Goal: Transaction & Acquisition: Obtain resource

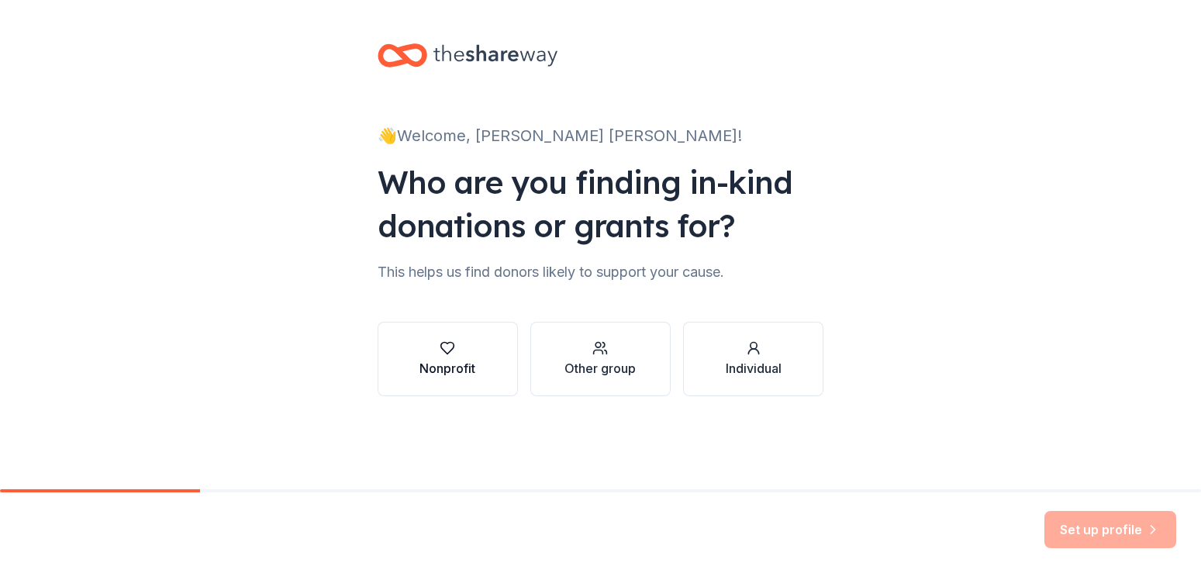
click at [440, 360] on div "Nonprofit" at bounding box center [447, 368] width 56 height 19
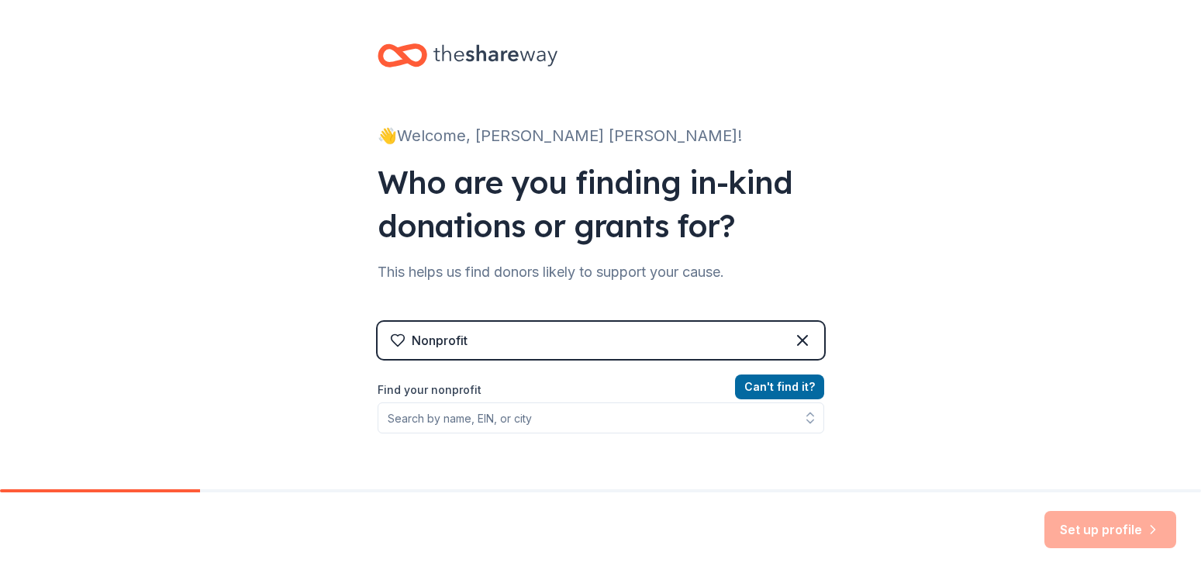
click at [449, 388] on label "Find your nonprofit" at bounding box center [600, 390] width 446 height 19
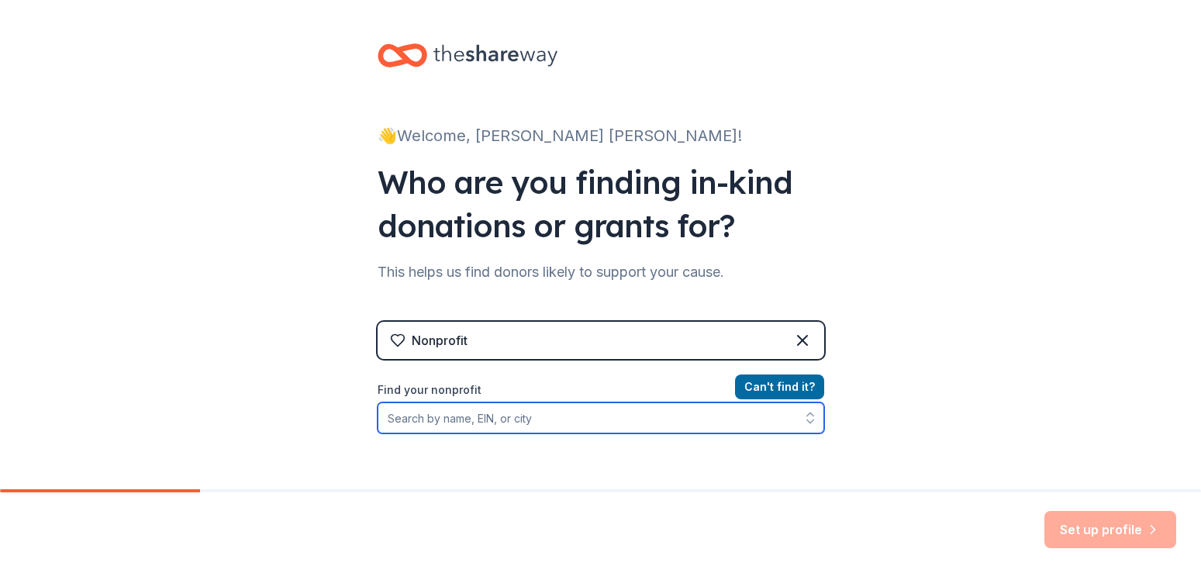
click at [445, 412] on input "Find your nonprofit" at bounding box center [600, 417] width 446 height 31
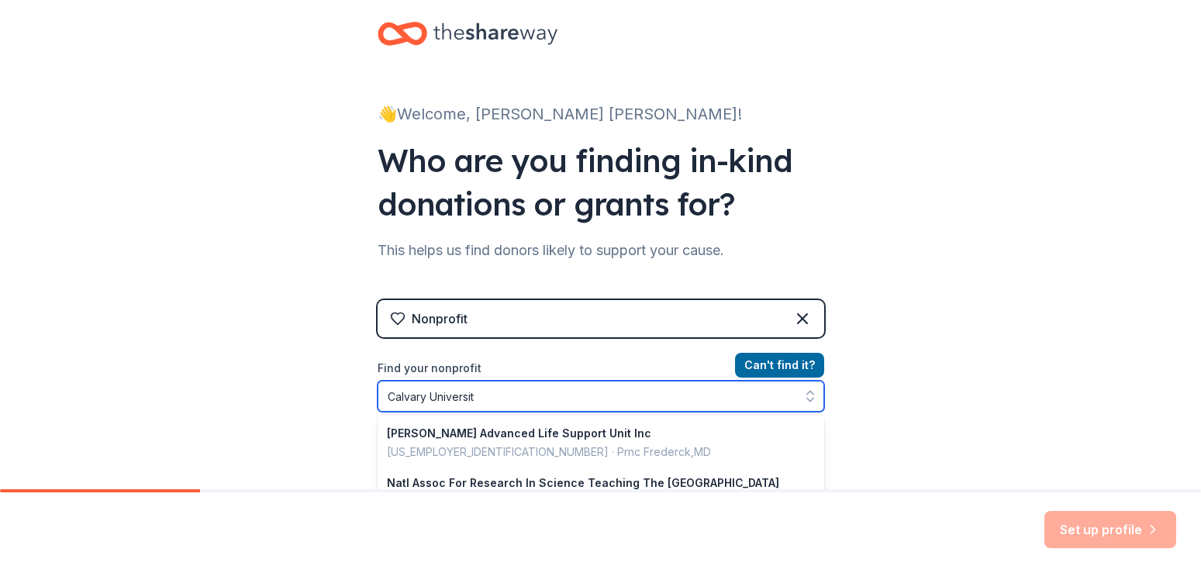
type input "[GEOGRAPHIC_DATA]"
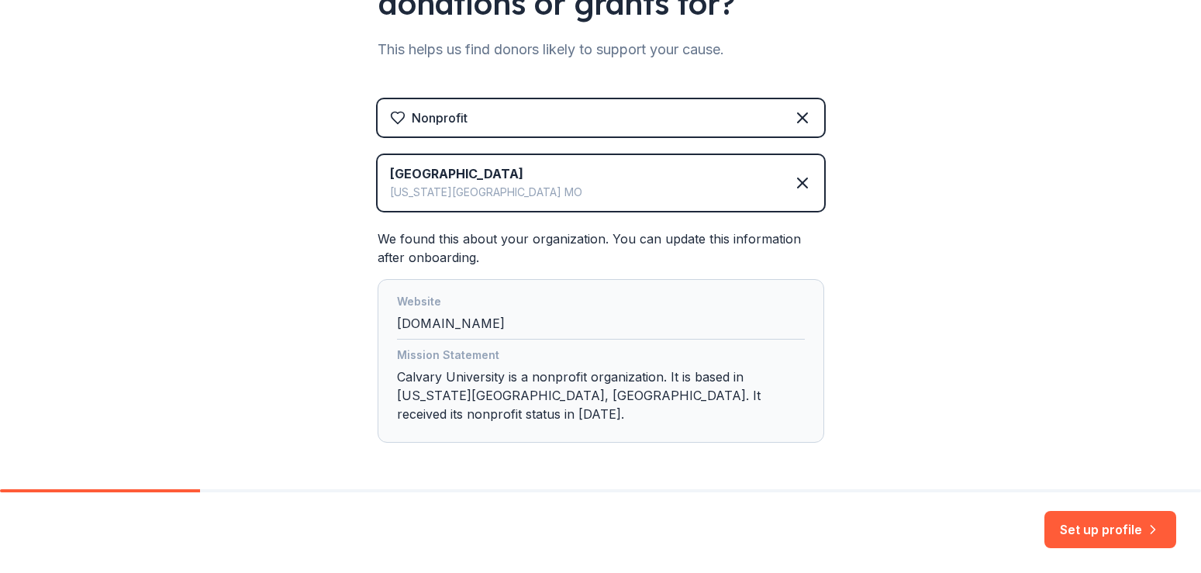
scroll to position [263, 0]
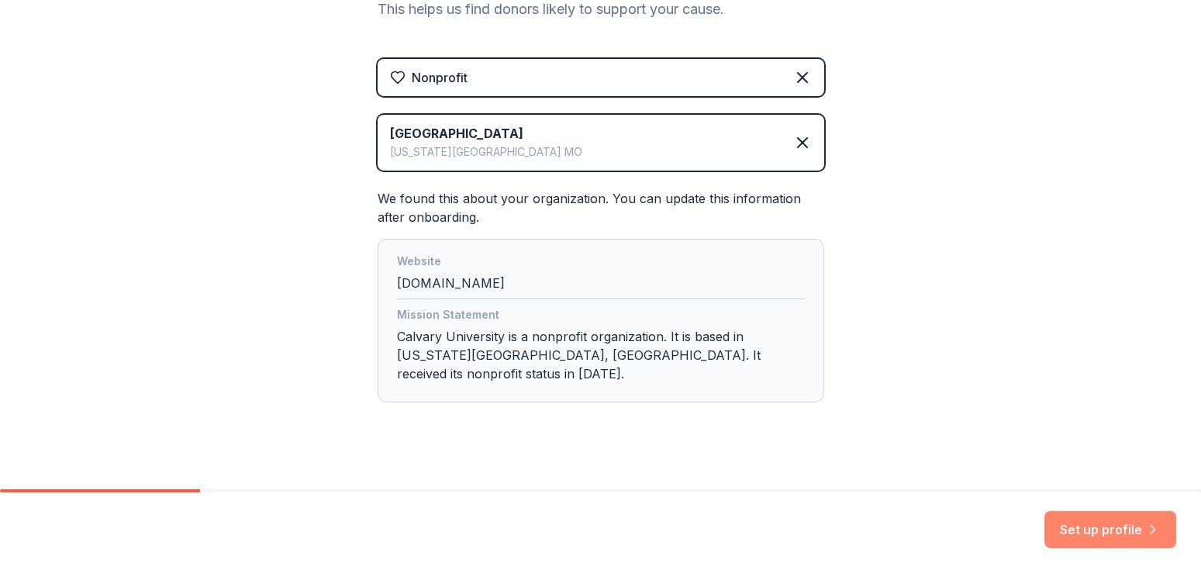
click at [1084, 535] on button "Set up profile" at bounding box center [1110, 529] width 132 height 37
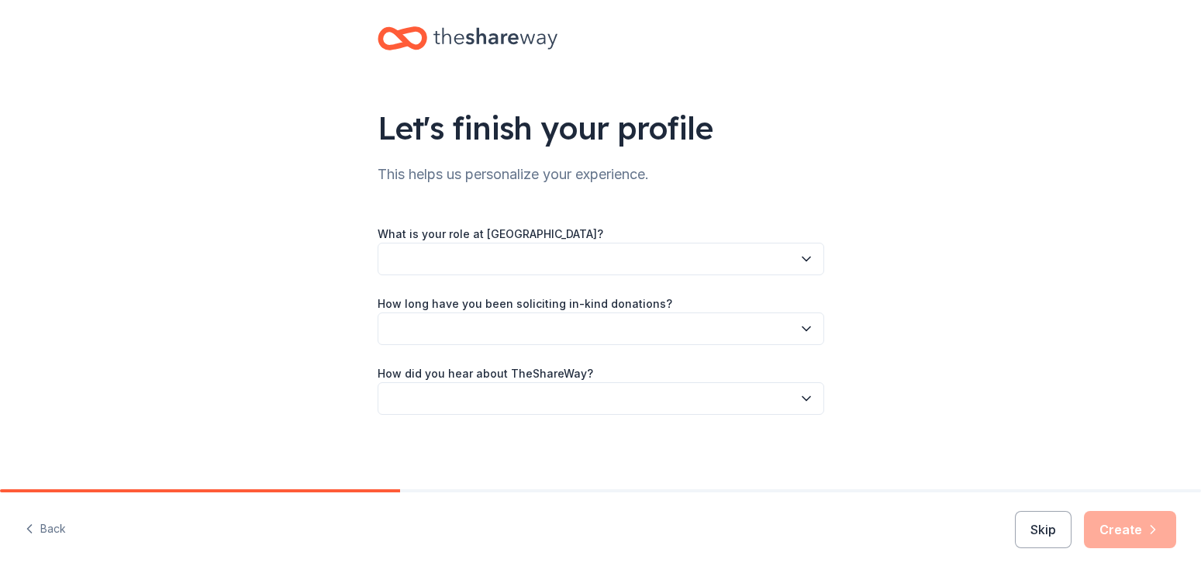
scroll to position [17, 0]
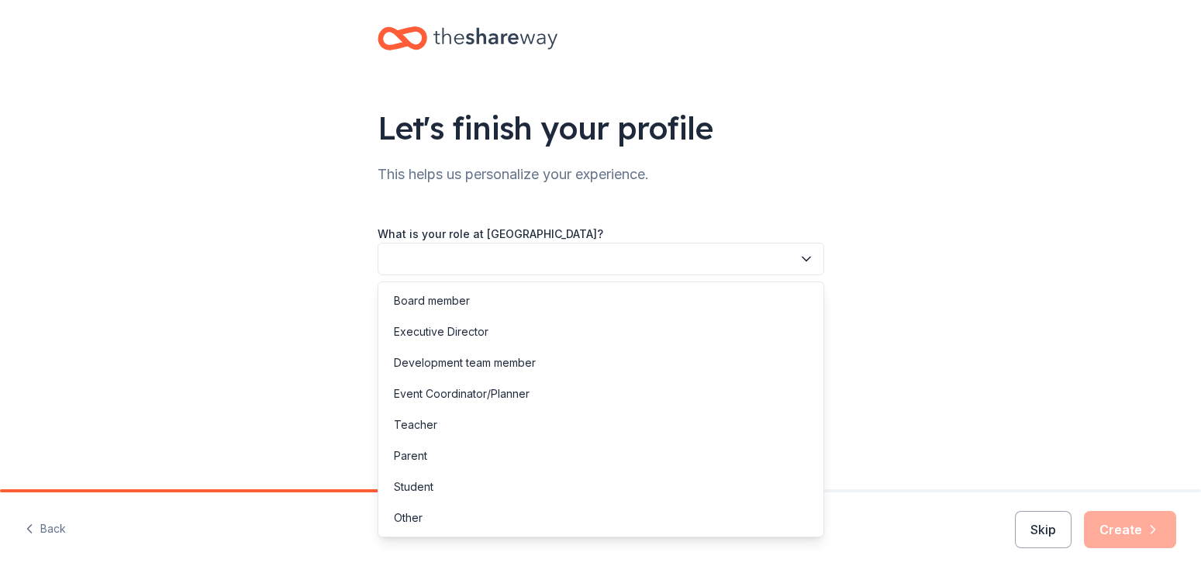
click at [453, 258] on button "button" at bounding box center [600, 259] width 446 height 33
click at [448, 298] on div "Board member" at bounding box center [432, 300] width 76 height 19
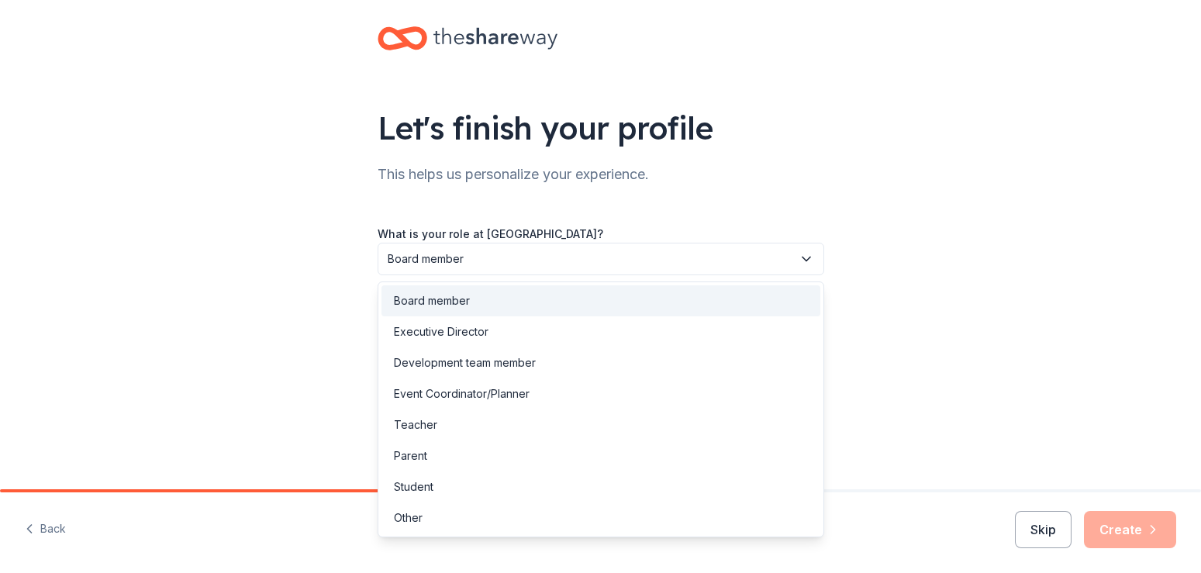
click at [490, 258] on span "Board member" at bounding box center [590, 259] width 405 height 19
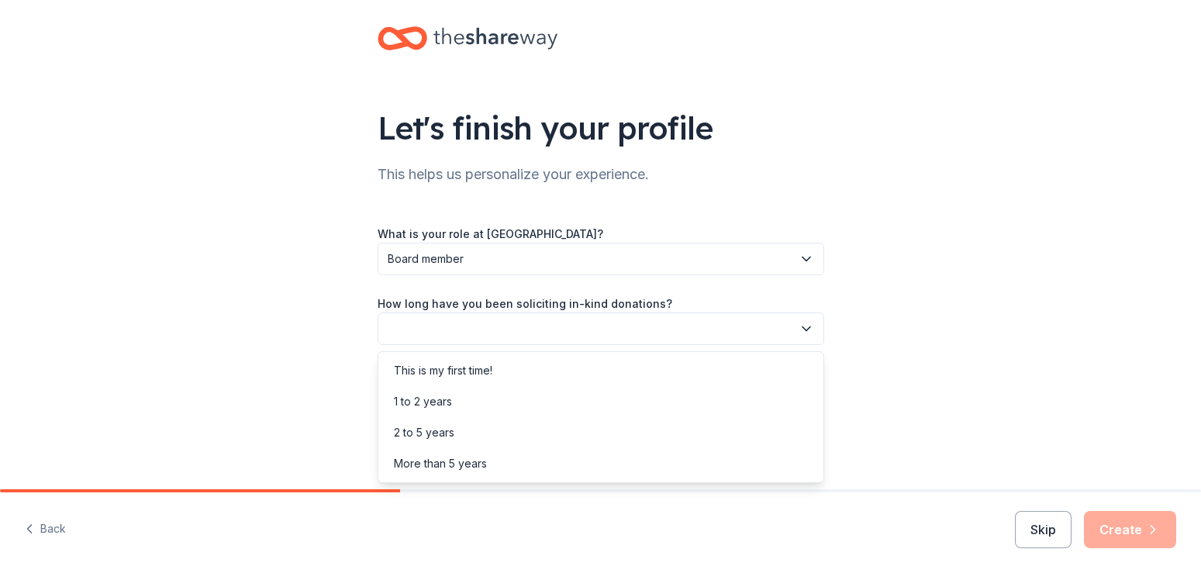
click at [453, 333] on button "button" at bounding box center [600, 328] width 446 height 33
click at [455, 370] on div "This is my first time!" at bounding box center [443, 370] width 98 height 19
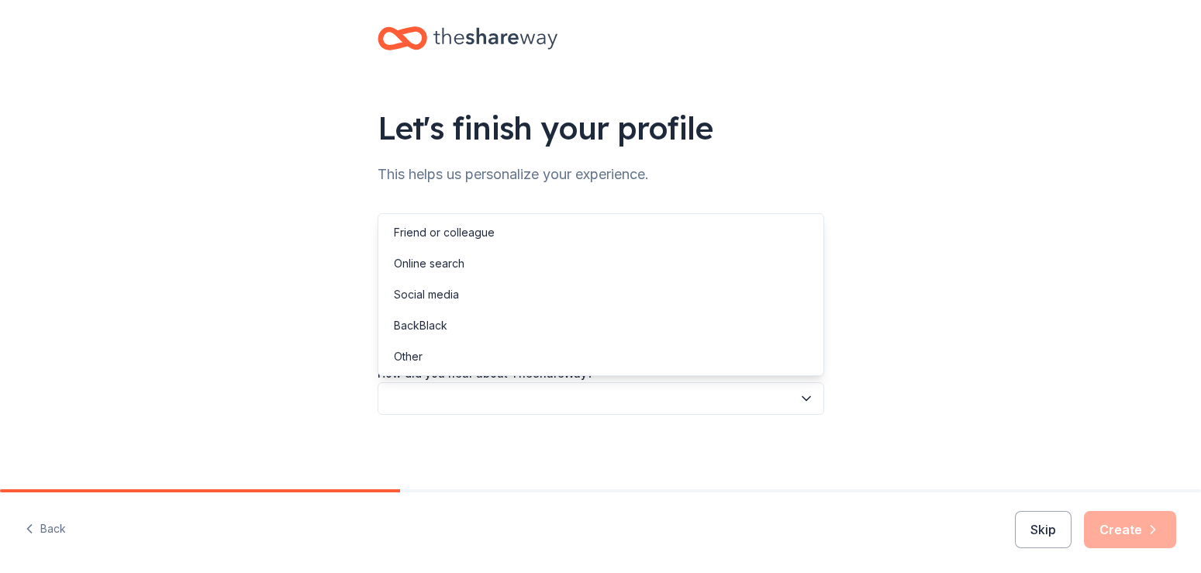
click at [429, 396] on button "button" at bounding box center [600, 398] width 446 height 33
click at [460, 225] on div "Friend or colleague" at bounding box center [444, 232] width 101 height 19
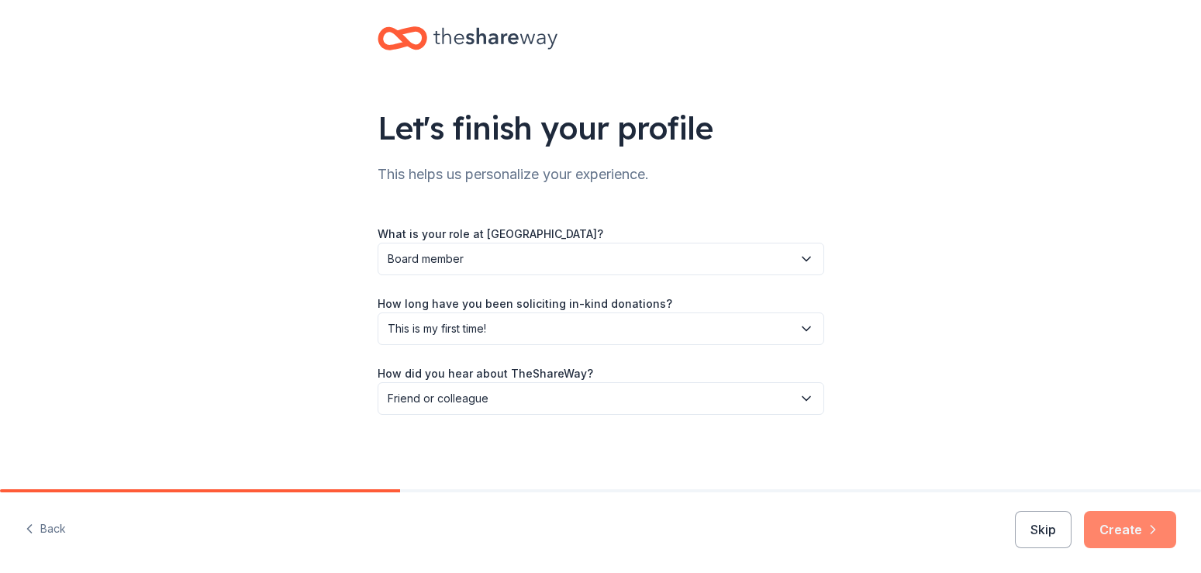
click at [1121, 529] on button "Create" at bounding box center [1130, 529] width 92 height 37
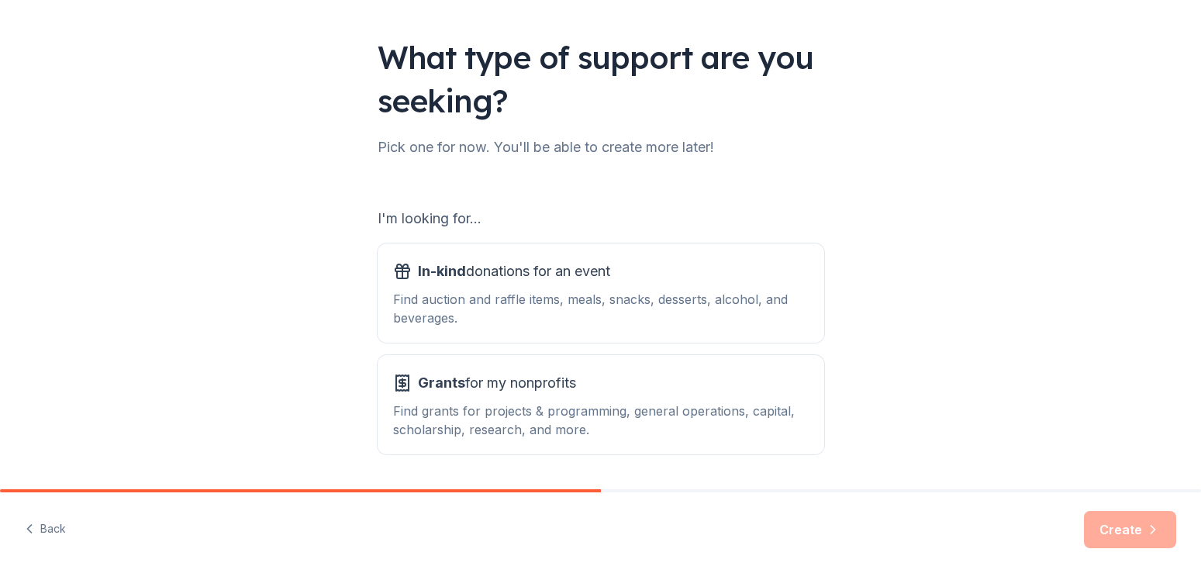
scroll to position [91, 0]
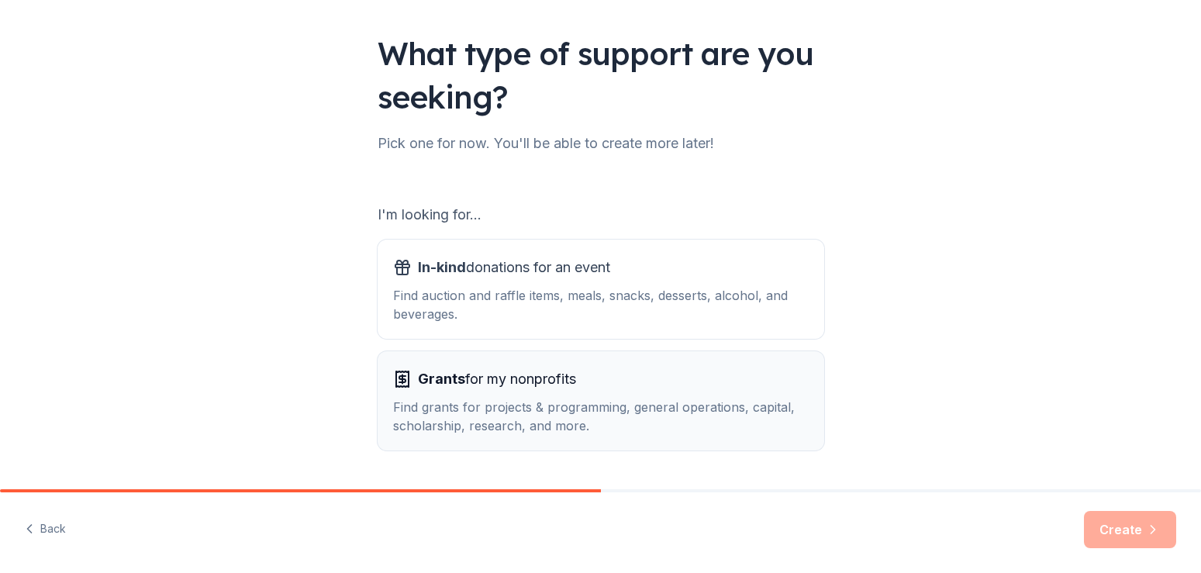
click at [677, 417] on div "Find grants for projects & programming, general operations, capital, scholarshi…" at bounding box center [600, 416] width 415 height 37
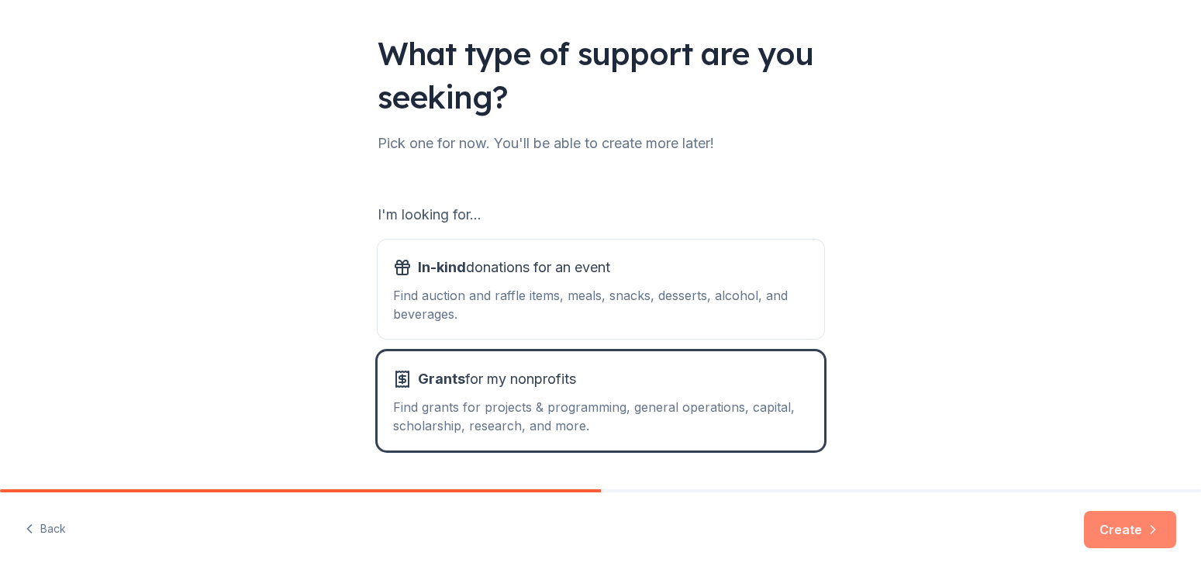
click at [1149, 526] on icon "button" at bounding box center [1153, 530] width 16 height 16
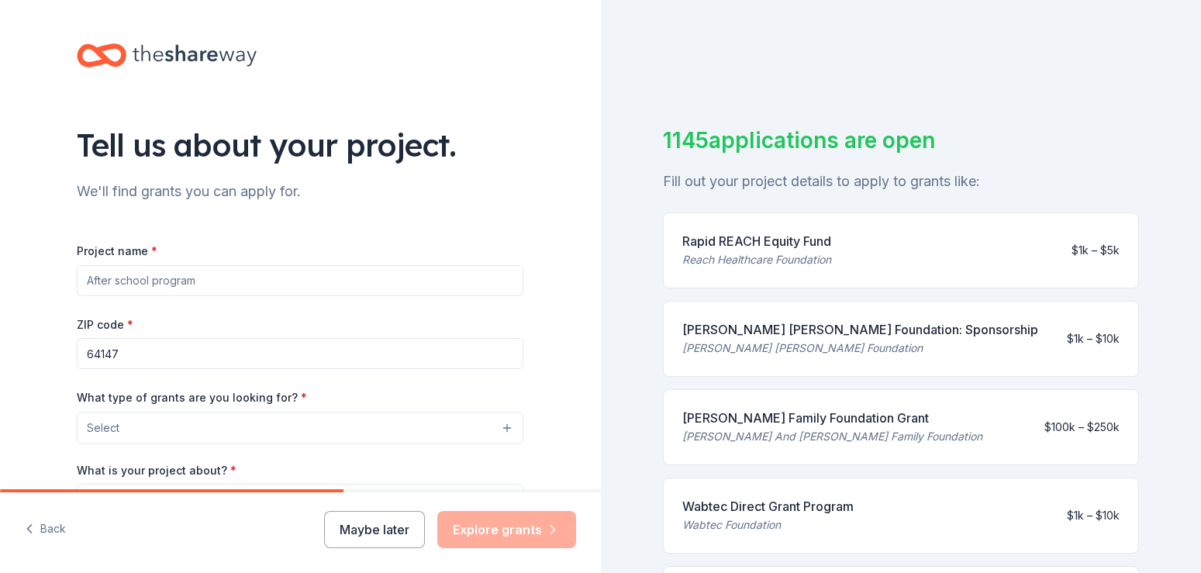
click at [214, 284] on input "Project name *" at bounding box center [300, 280] width 446 height 31
type input "Student Needs, Facility Needs and General Budget Needs"
click at [367, 419] on button "Select" at bounding box center [300, 428] width 446 height 33
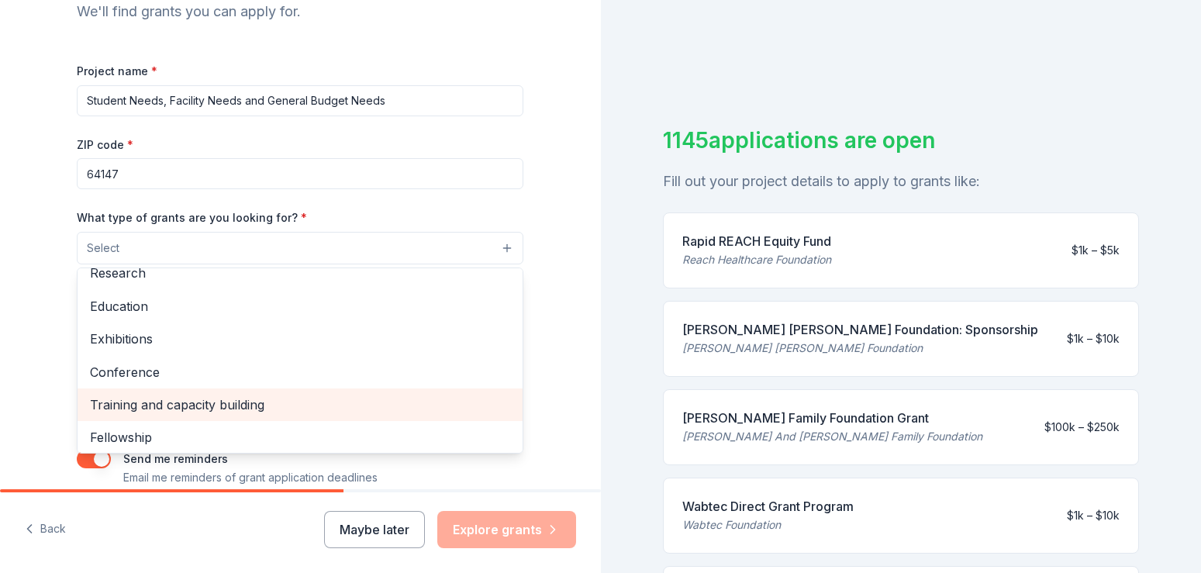
scroll to position [183, 0]
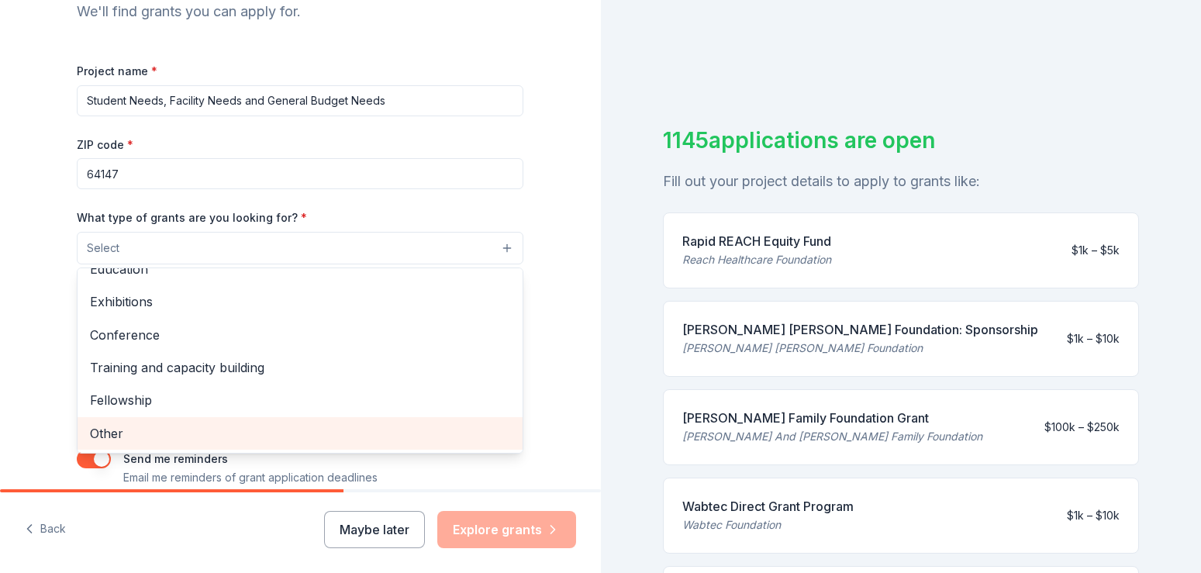
click at [398, 436] on span "Other" at bounding box center [300, 433] width 420 height 20
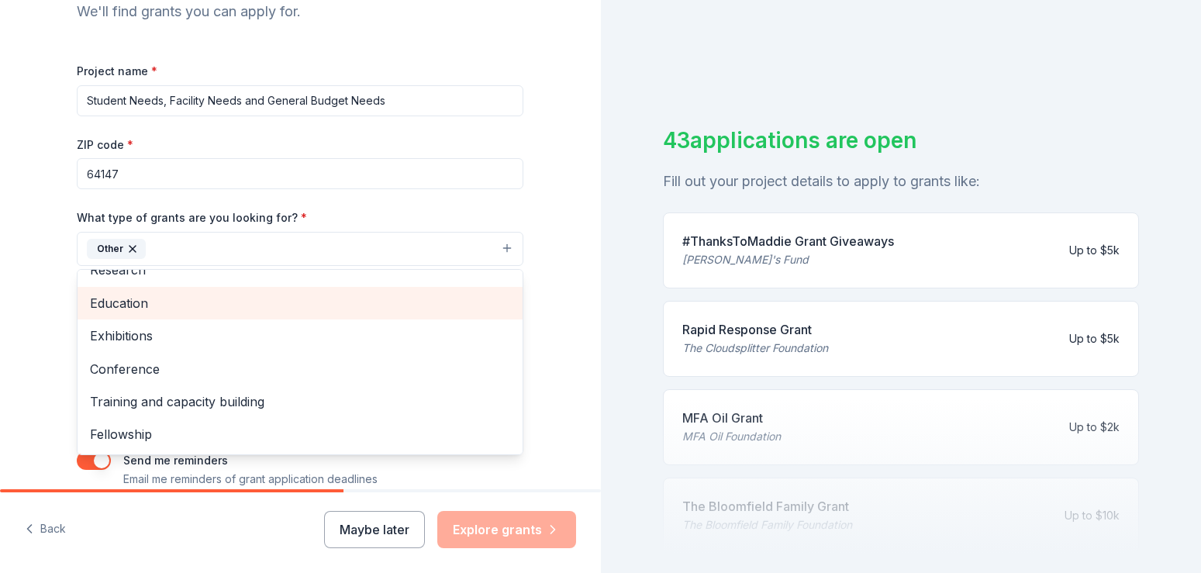
click at [451, 291] on div "Education" at bounding box center [300, 303] width 445 height 33
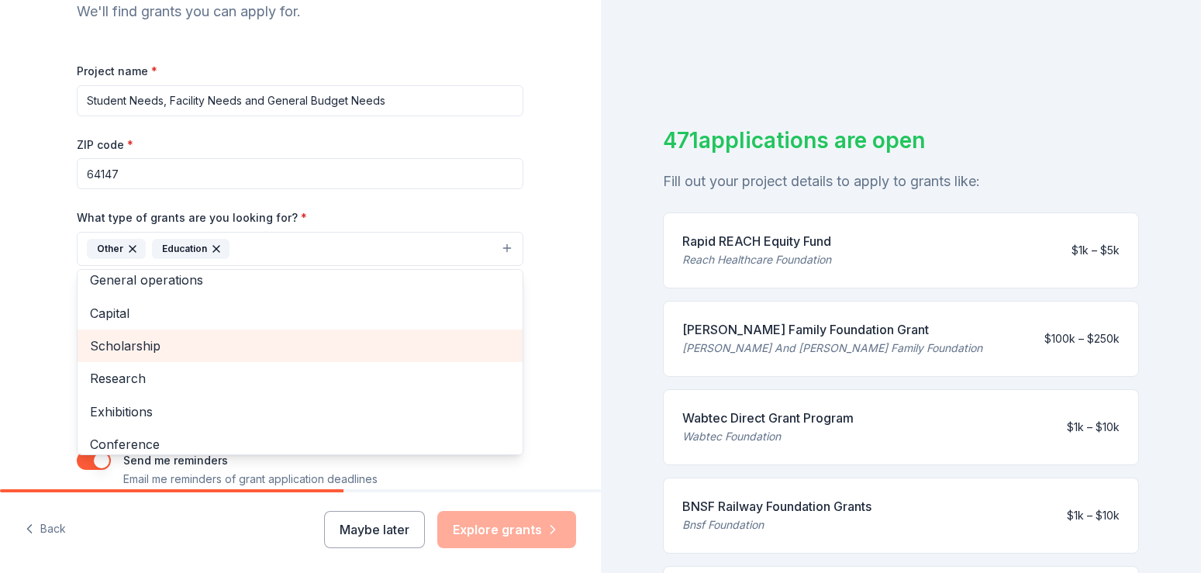
scroll to position [0, 0]
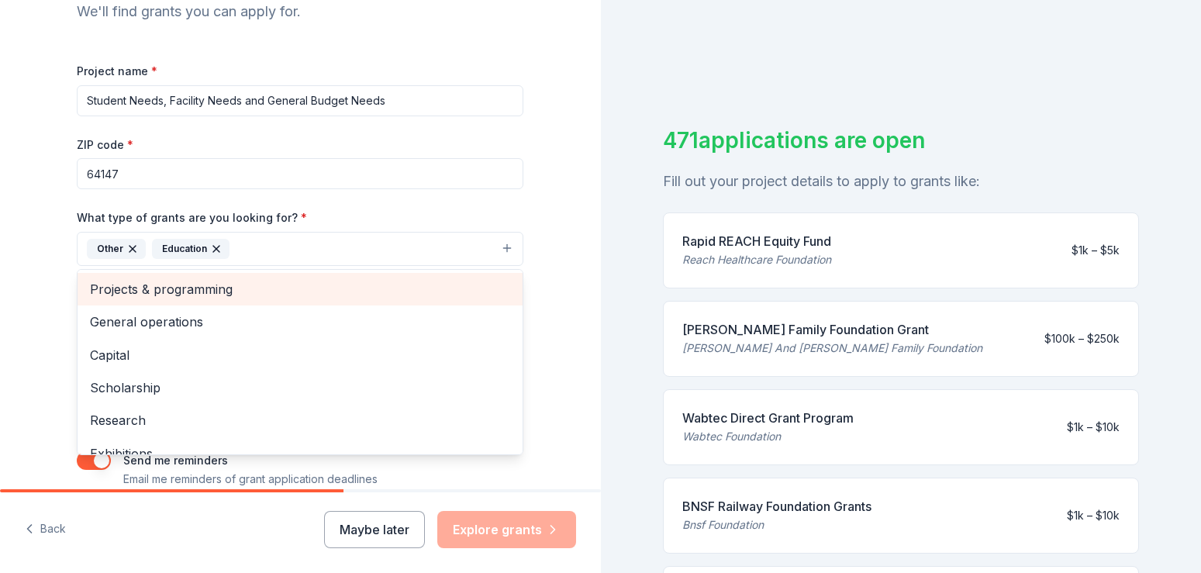
click at [202, 284] on span "Projects & programming" at bounding box center [300, 289] width 420 height 20
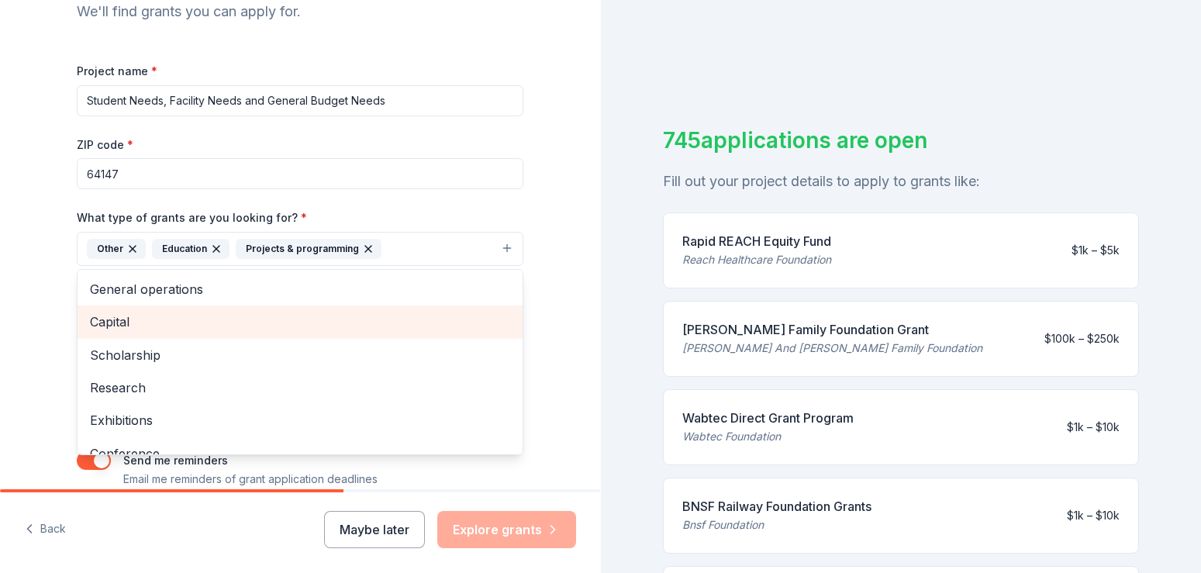
click at [109, 319] on span "Capital" at bounding box center [300, 322] width 420 height 20
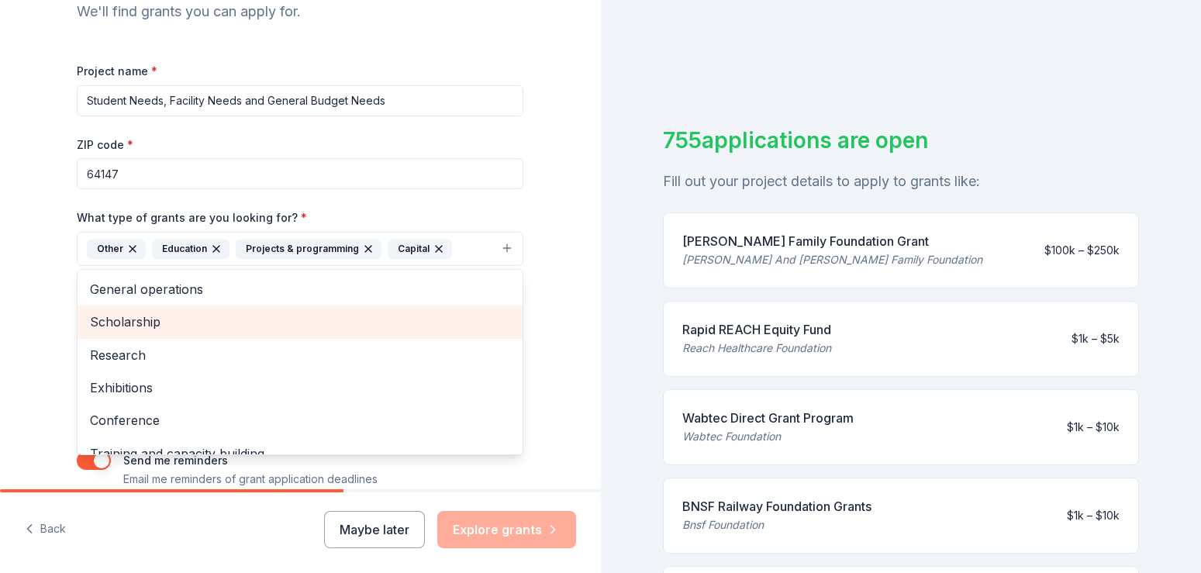
click at [127, 322] on span "Scholarship" at bounding box center [300, 322] width 420 height 20
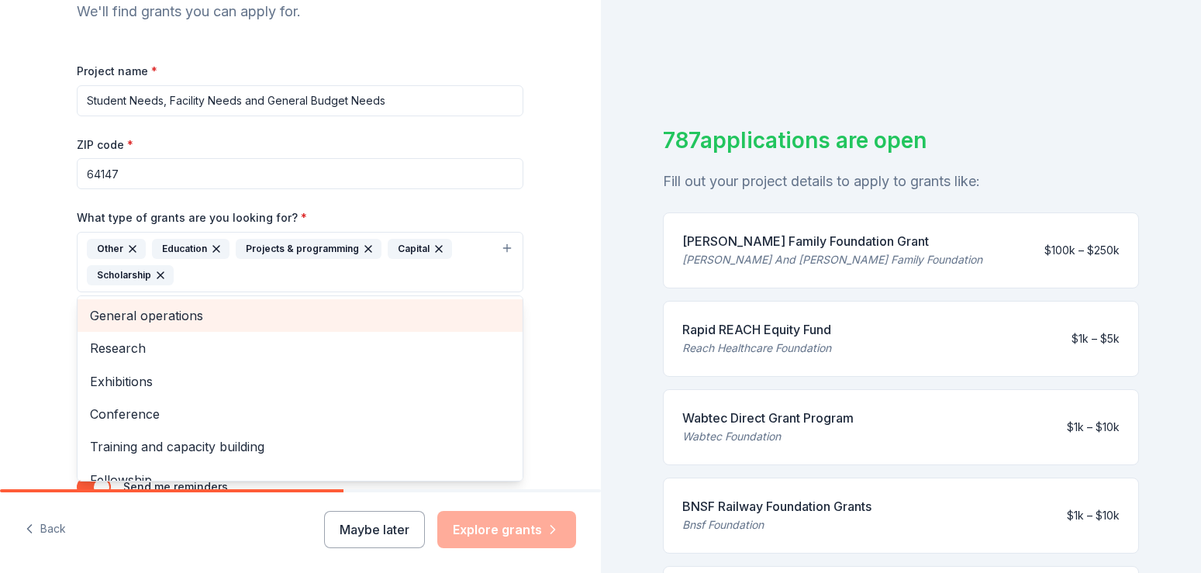
click at [127, 319] on span "General operations" at bounding box center [300, 315] width 420 height 20
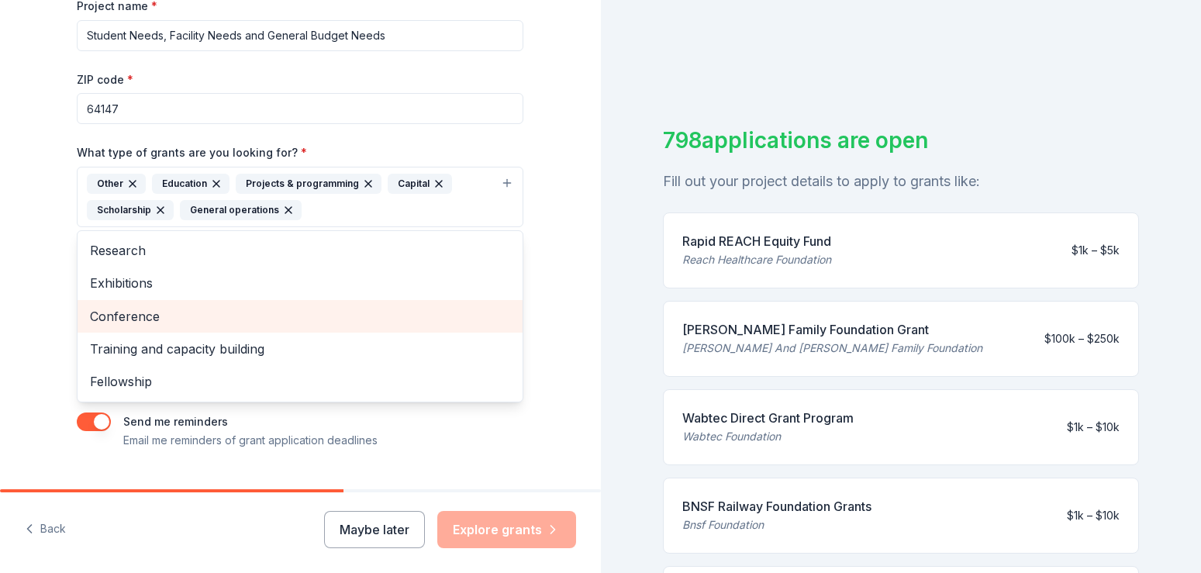
scroll to position [280, 0]
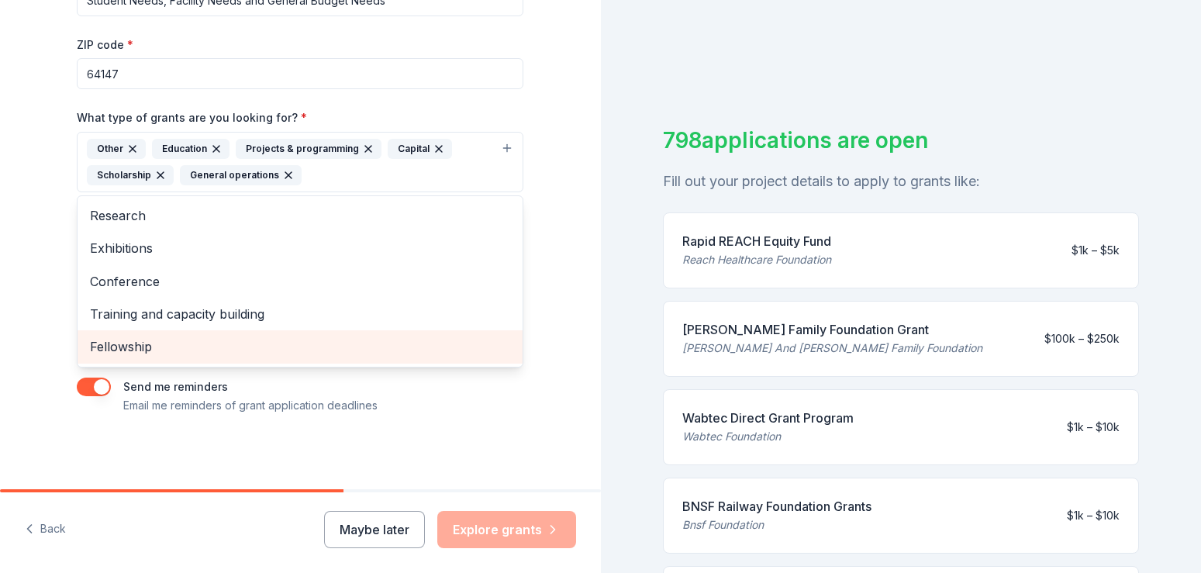
click at [135, 354] on span "Fellowship" at bounding box center [300, 346] width 420 height 20
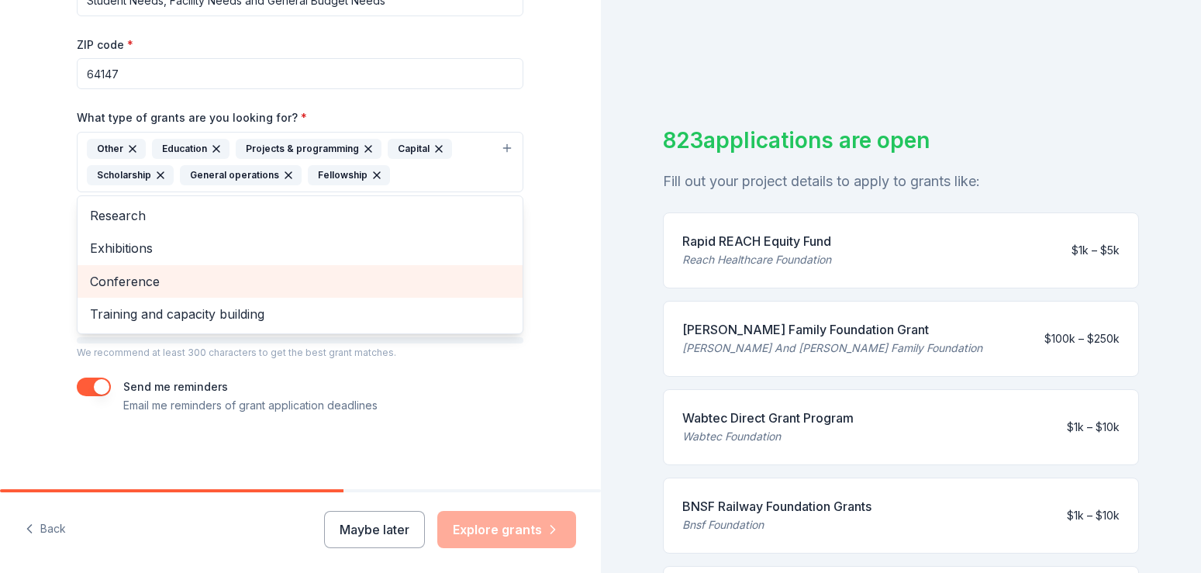
click at [142, 281] on span "Conference" at bounding box center [300, 281] width 420 height 20
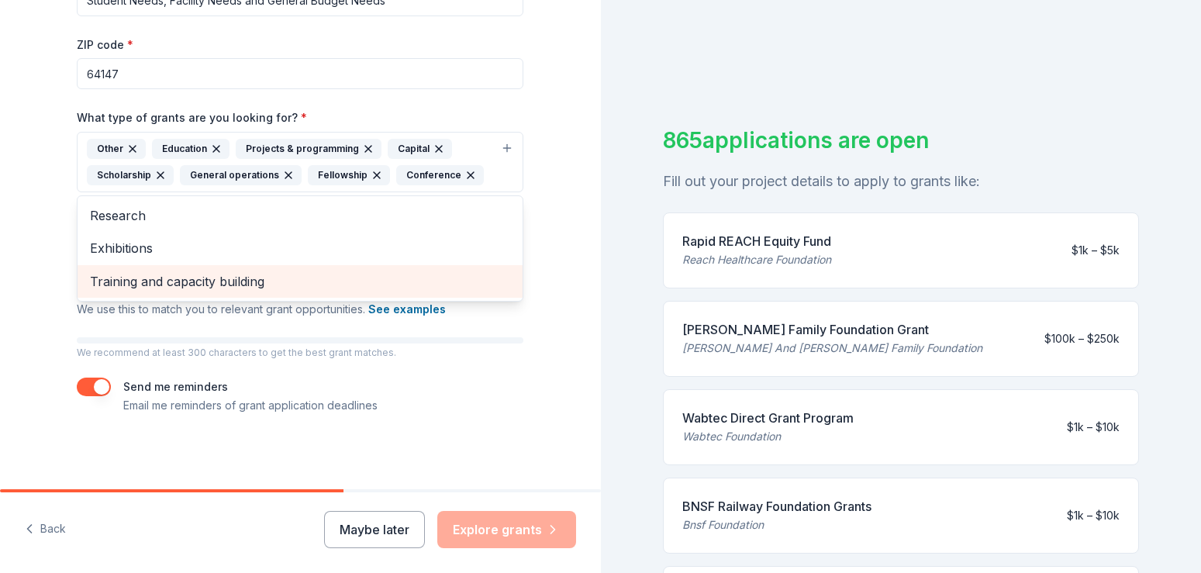
click at [142, 281] on span "Training and capacity building" at bounding box center [300, 281] width 420 height 20
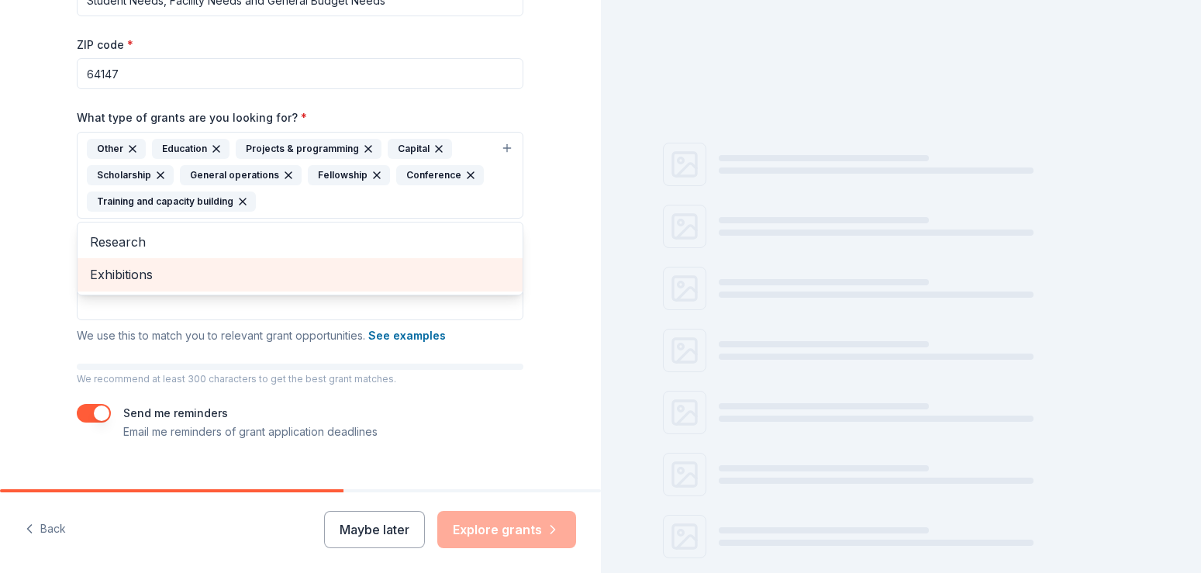
click at [142, 281] on span "Exhibitions" at bounding box center [300, 274] width 420 height 20
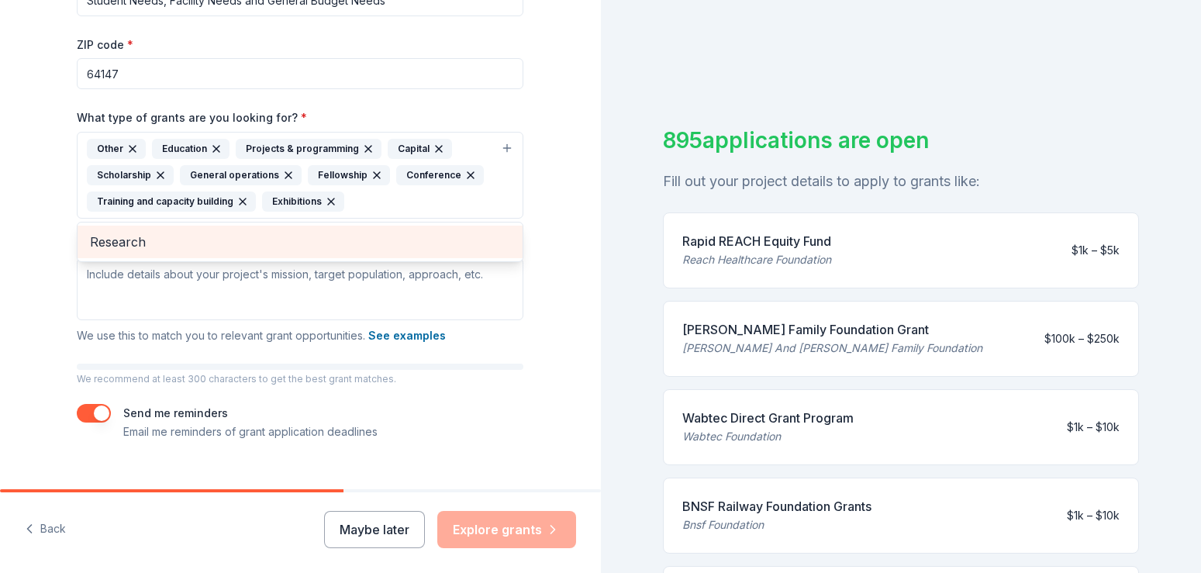
click at [122, 246] on span "Research" at bounding box center [300, 242] width 420 height 20
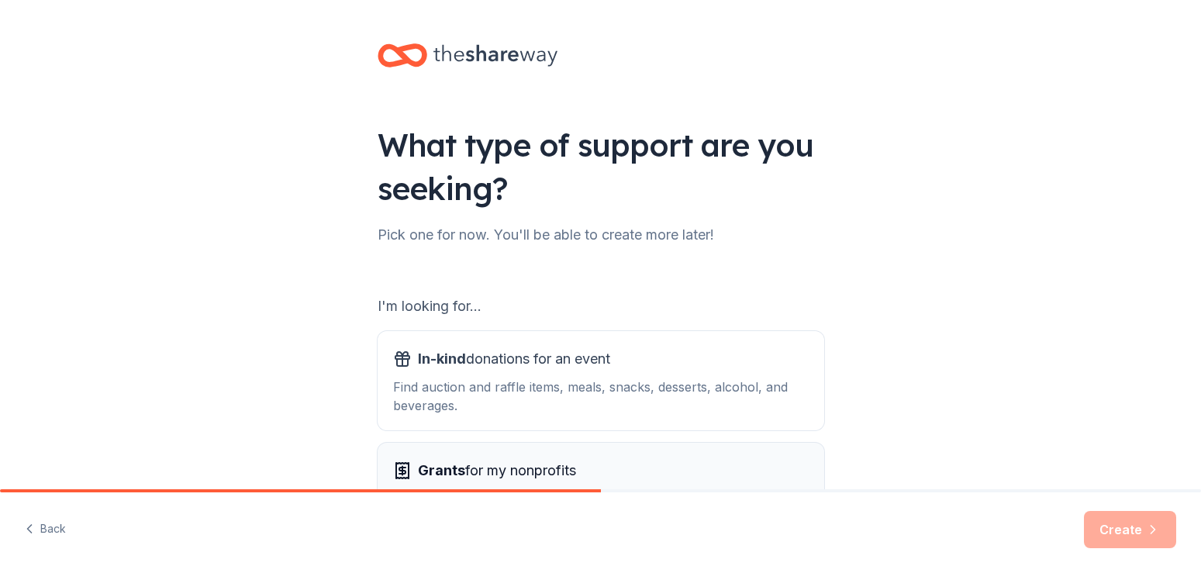
click at [689, 474] on div "Grants for my nonprofits" at bounding box center [600, 470] width 415 height 25
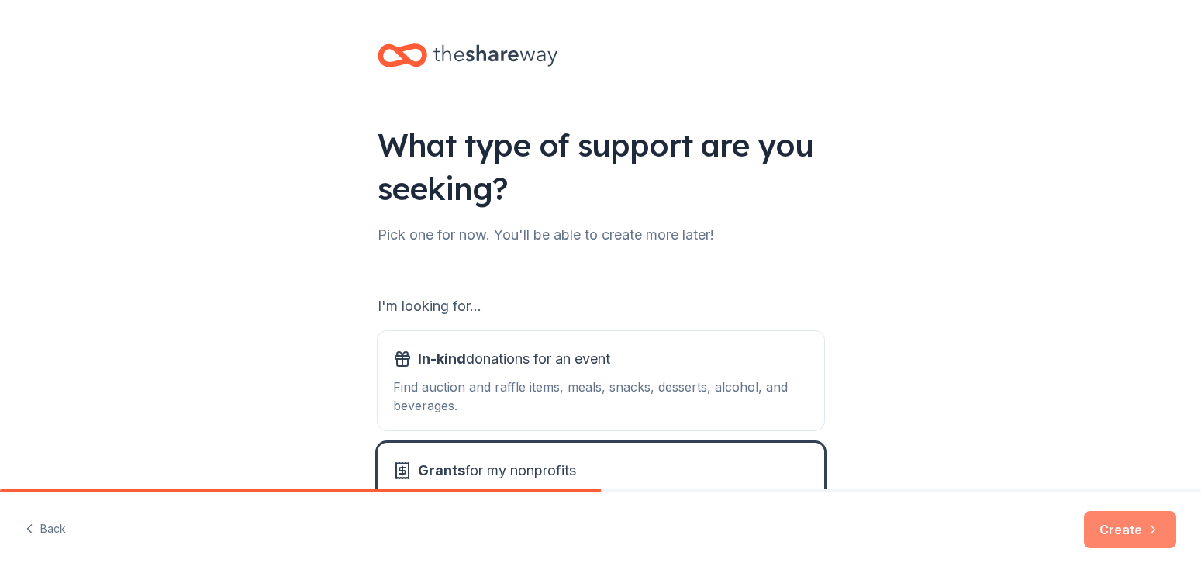
click at [1125, 532] on button "Create" at bounding box center [1130, 529] width 92 height 37
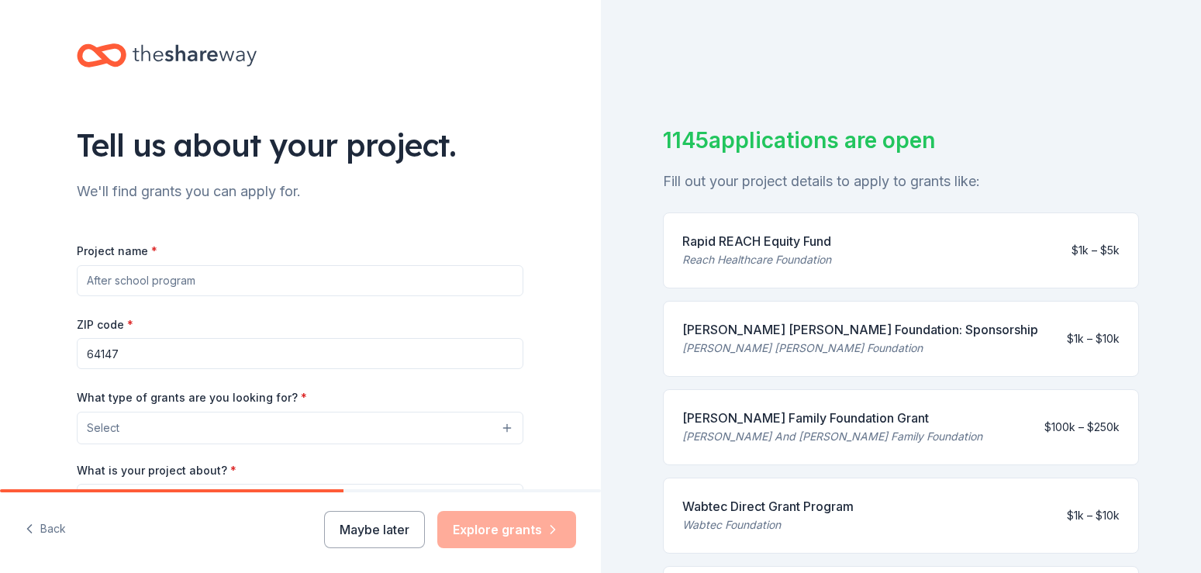
click at [209, 281] on input "Project name *" at bounding box center [300, 280] width 446 height 31
click at [234, 281] on input "Project name *" at bounding box center [300, 280] width 446 height 31
click at [381, 526] on button "Maybe later" at bounding box center [374, 529] width 101 height 37
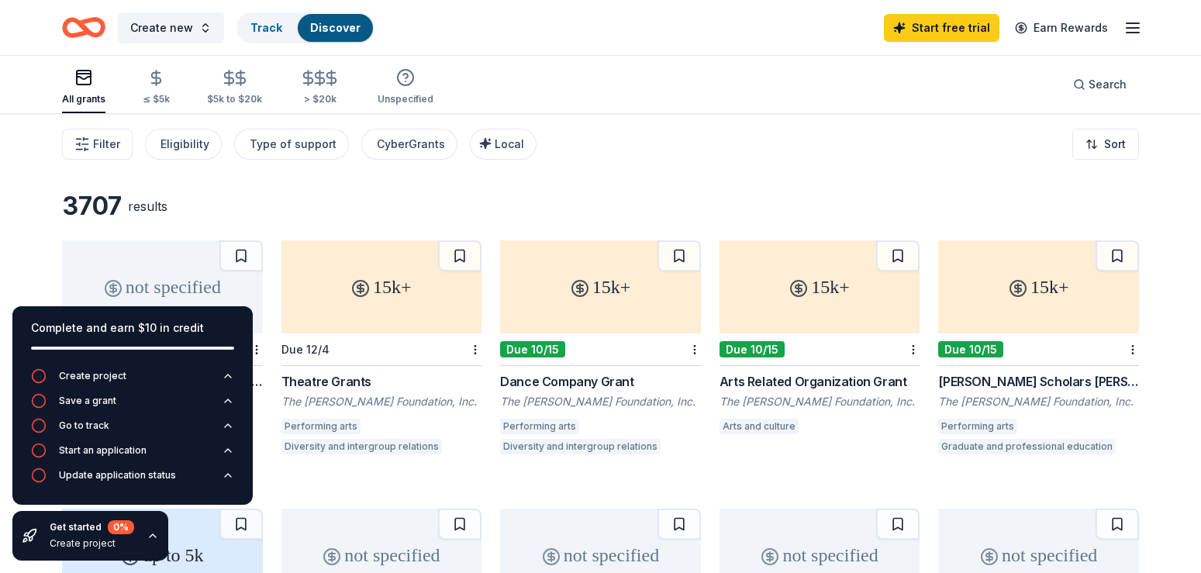
click at [734, 178] on div "3707 results not specified Rolling WK [PERSON_NAME] Foundation [PERSON_NAME] [P…" at bounding box center [600, 488] width 1201 height 750
click at [288, 149] on div "Type of support" at bounding box center [293, 144] width 87 height 19
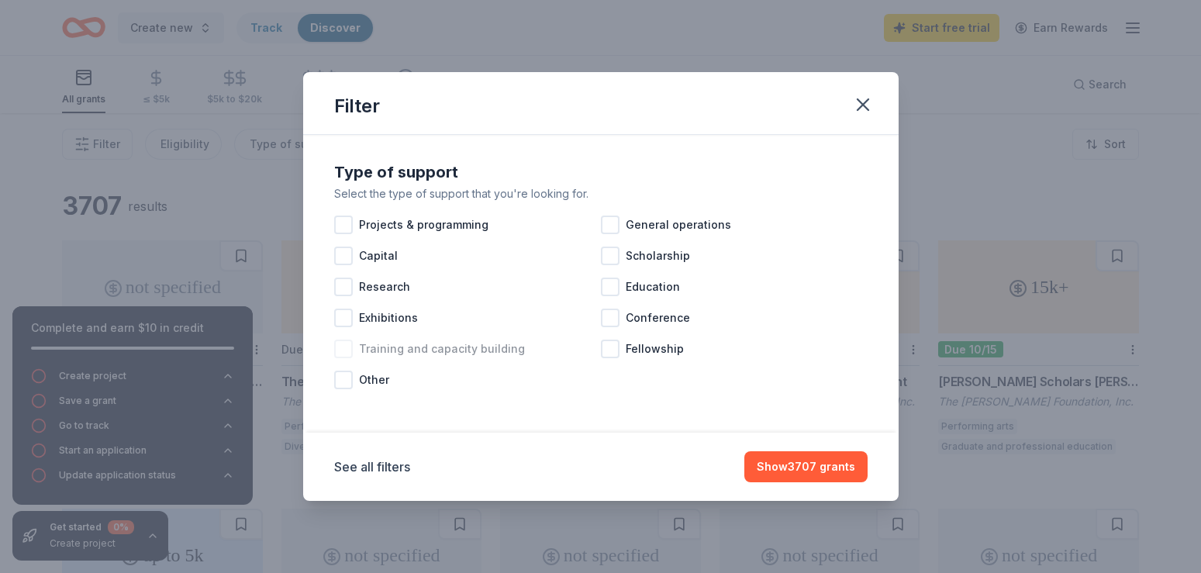
click at [350, 350] on div at bounding box center [343, 349] width 19 height 19
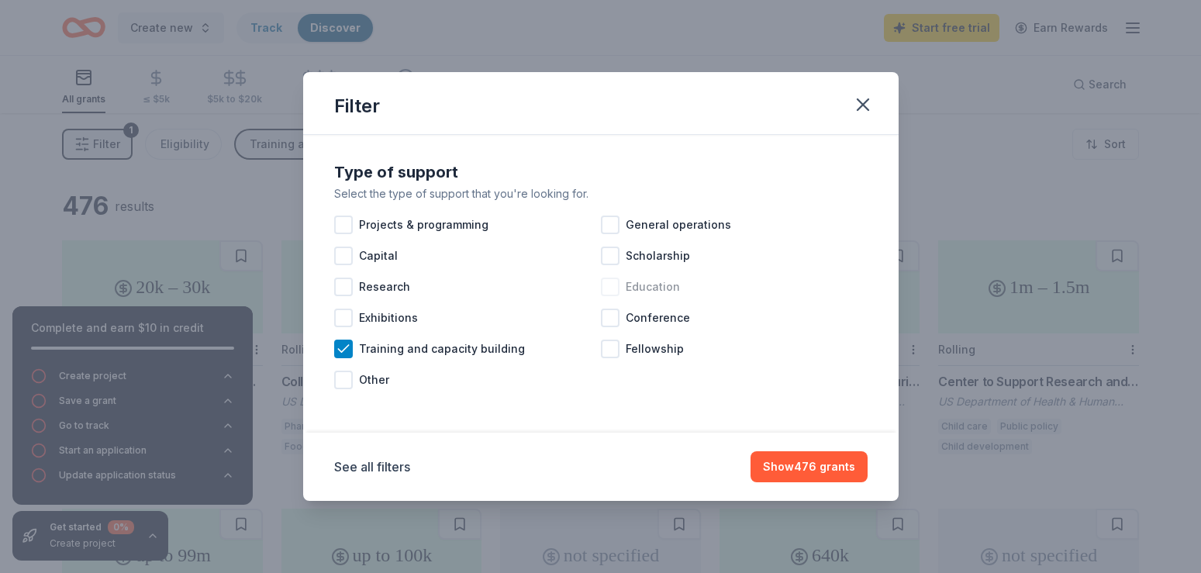
click at [608, 288] on div at bounding box center [610, 287] width 19 height 19
click at [615, 254] on div at bounding box center [610, 255] width 19 height 19
click at [861, 105] on icon "button" at bounding box center [862, 104] width 11 height 11
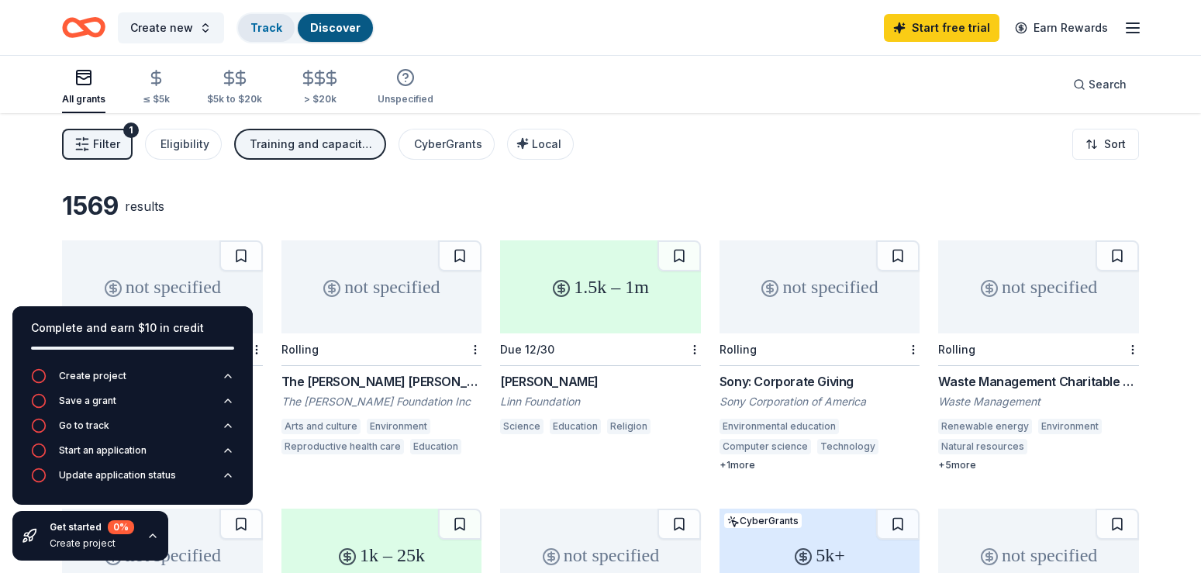
click at [259, 25] on link "Track" at bounding box center [266, 27] width 32 height 13
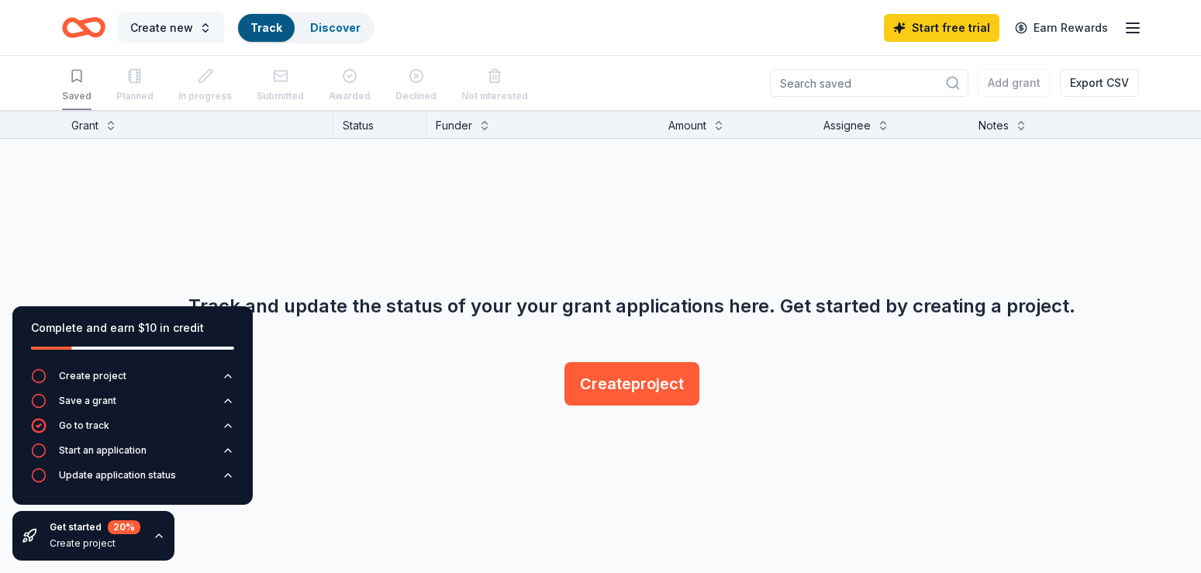
click at [153, 34] on span "Create new" at bounding box center [161, 28] width 63 height 19
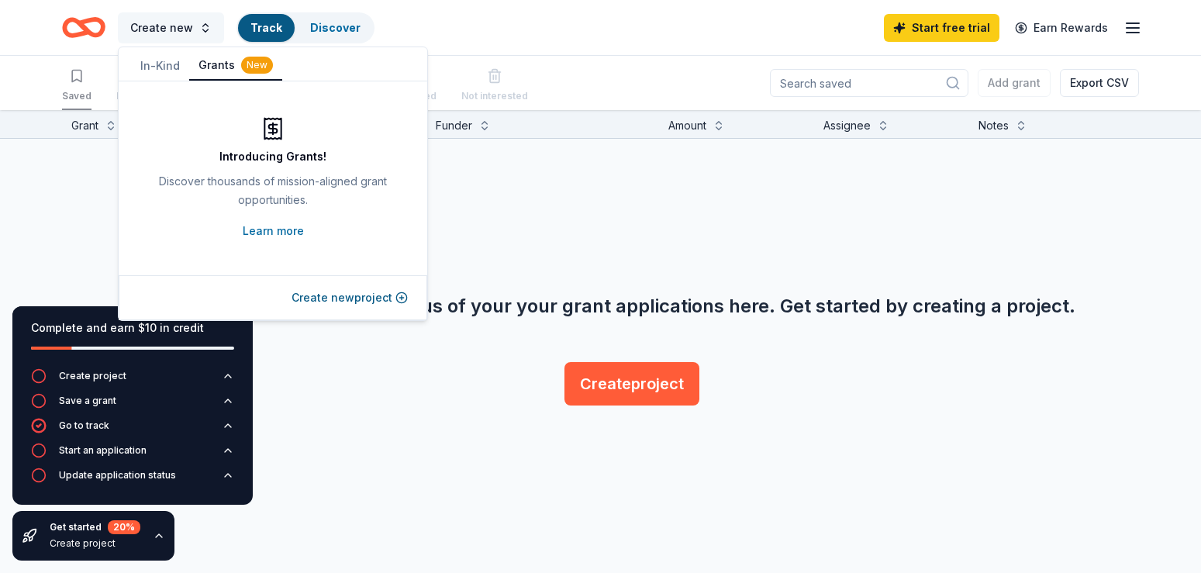
click at [153, 34] on span "Create new" at bounding box center [161, 28] width 63 height 19
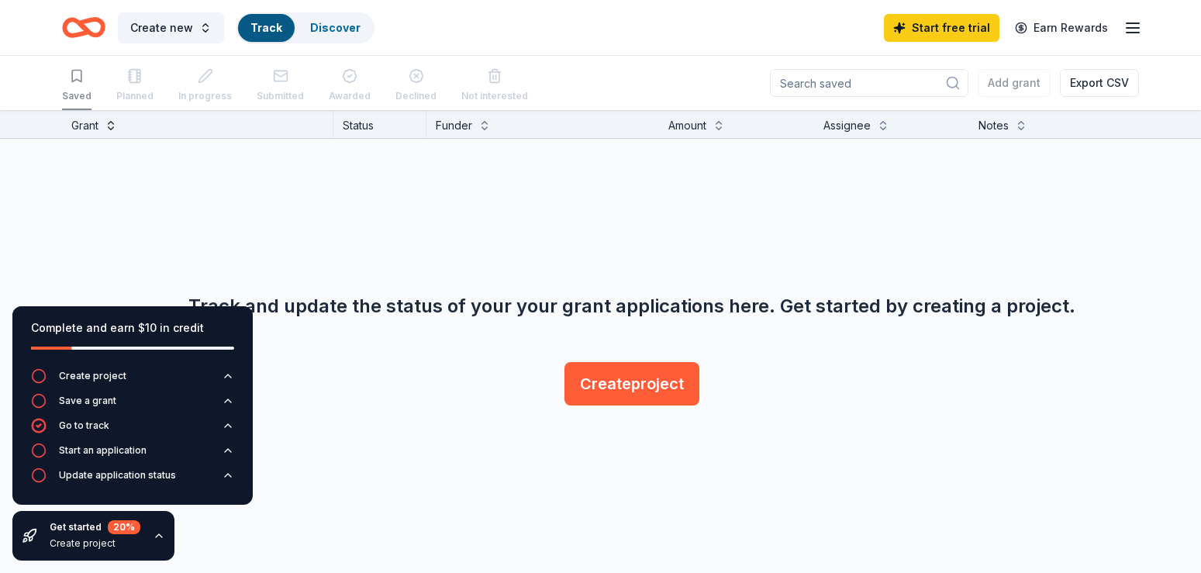
click at [109, 126] on button at bounding box center [111, 124] width 12 height 16
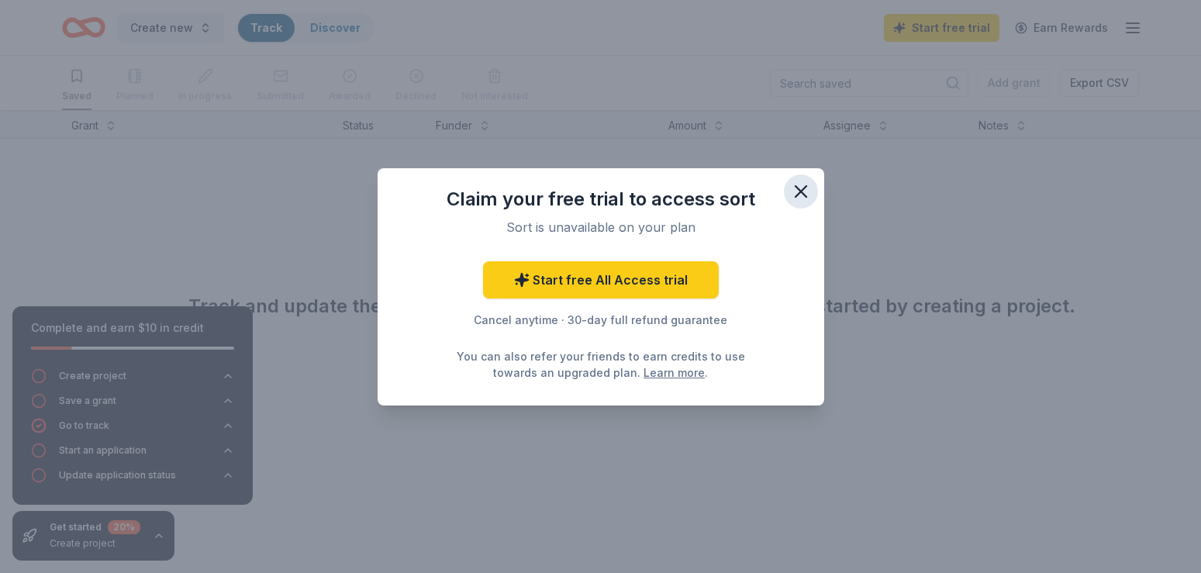
click at [800, 188] on icon "button" at bounding box center [801, 192] width 22 height 22
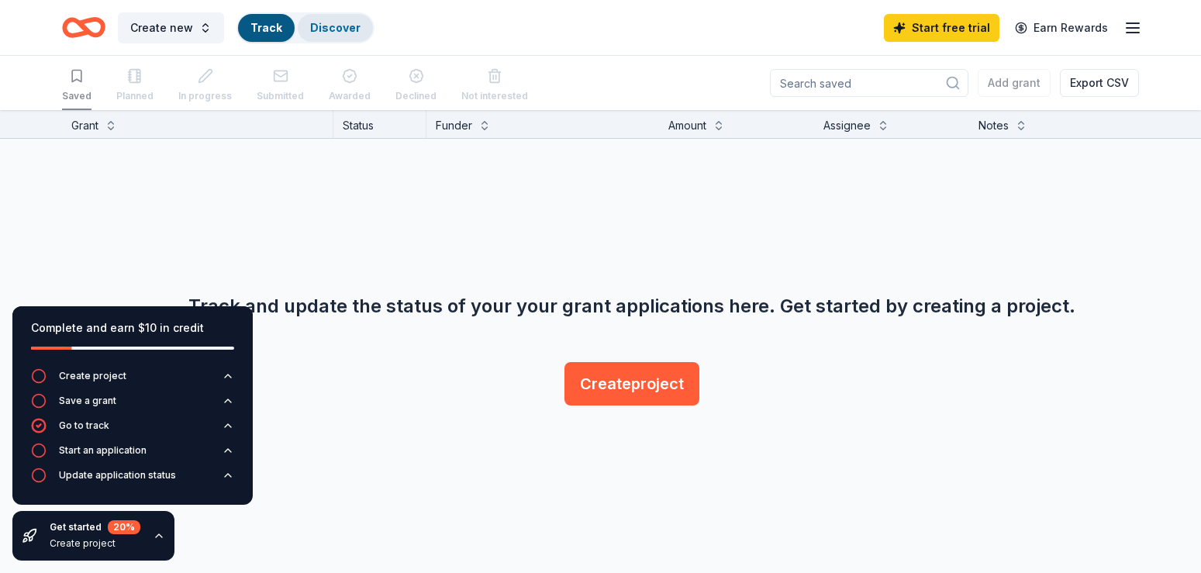
click at [330, 16] on div "Discover" at bounding box center [335, 28] width 75 height 28
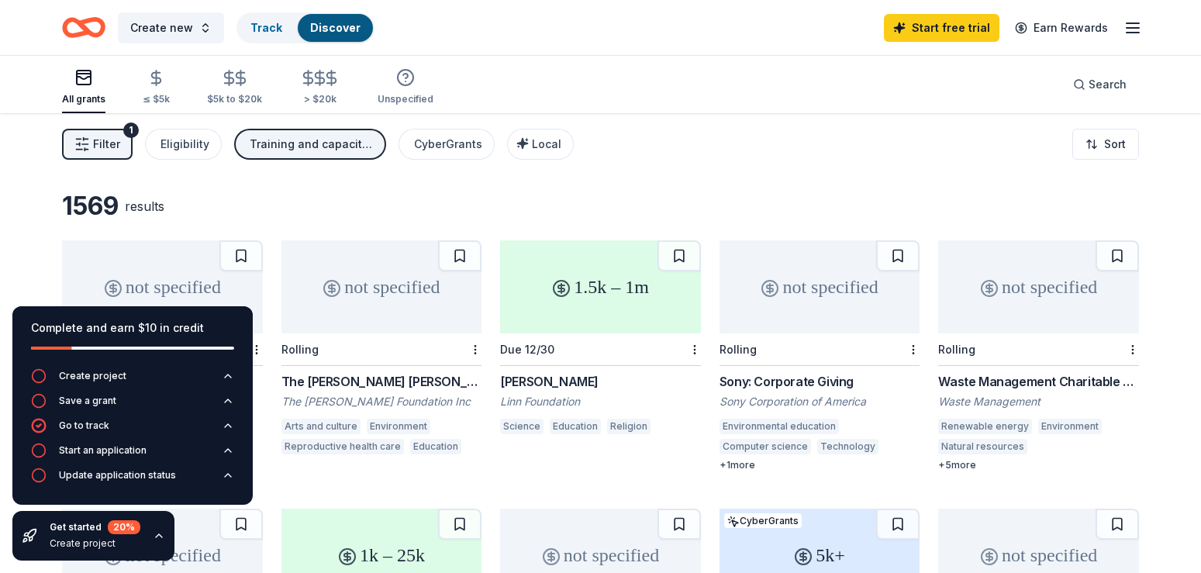
click at [109, 146] on span "Filter" at bounding box center [106, 144] width 27 height 19
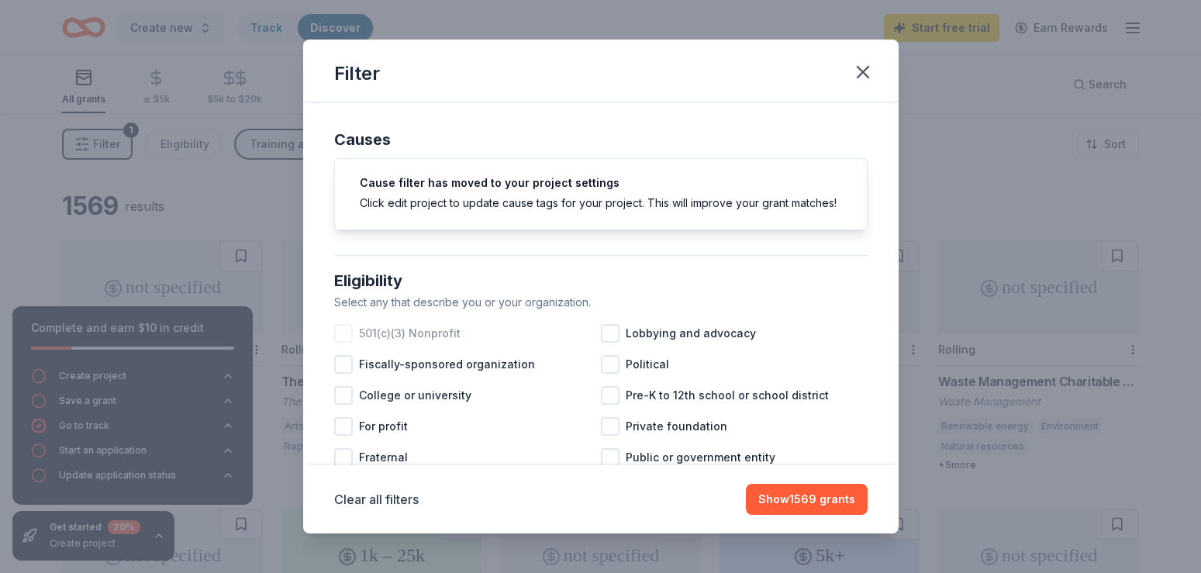
click at [351, 331] on div at bounding box center [343, 333] width 19 height 19
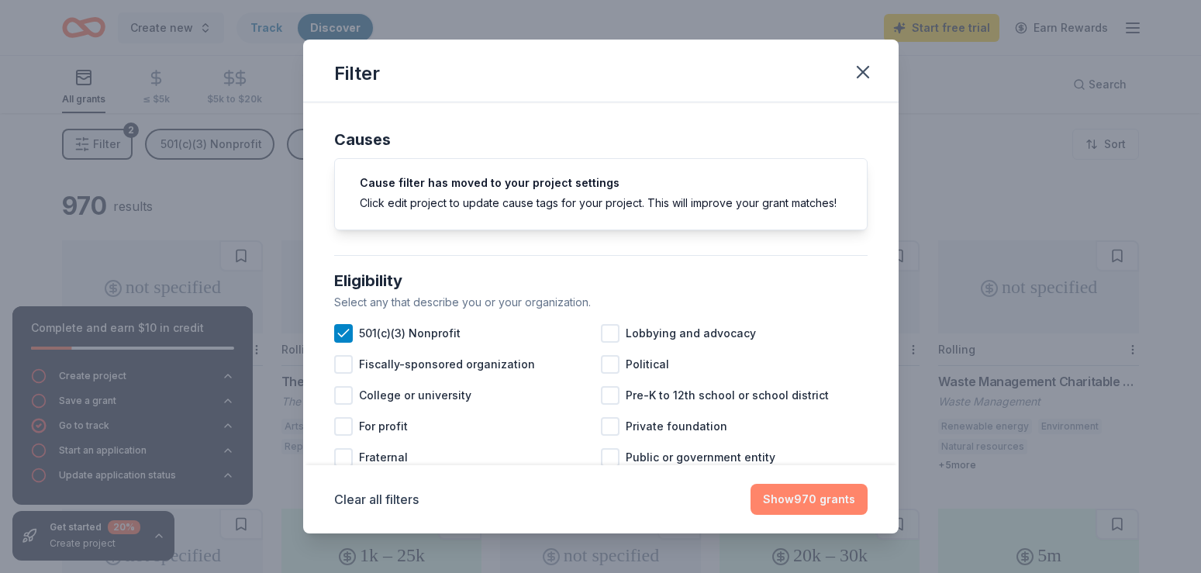
click at [833, 491] on button "Show 970 grants" at bounding box center [808, 499] width 117 height 31
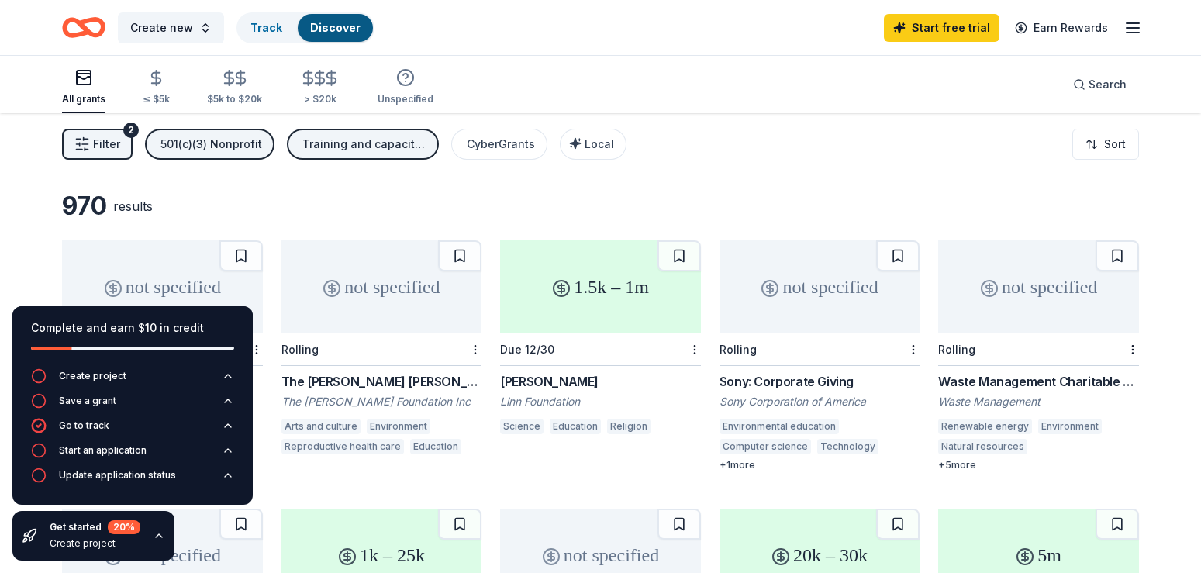
click at [588, 314] on div "1.5k – 1m" at bounding box center [600, 286] width 201 height 93
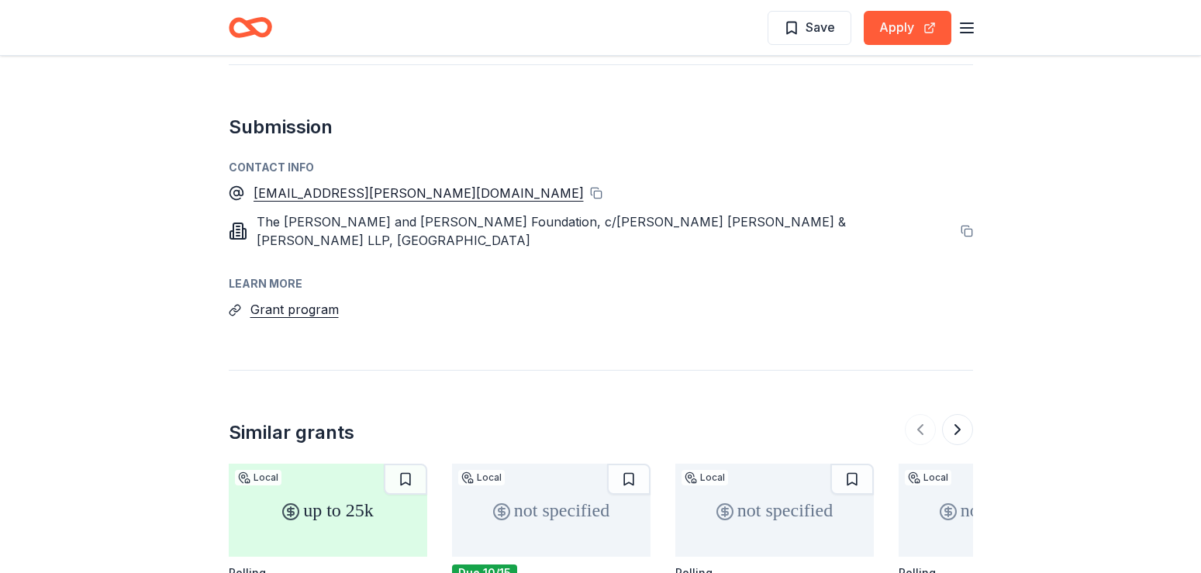
scroll to position [1167, 0]
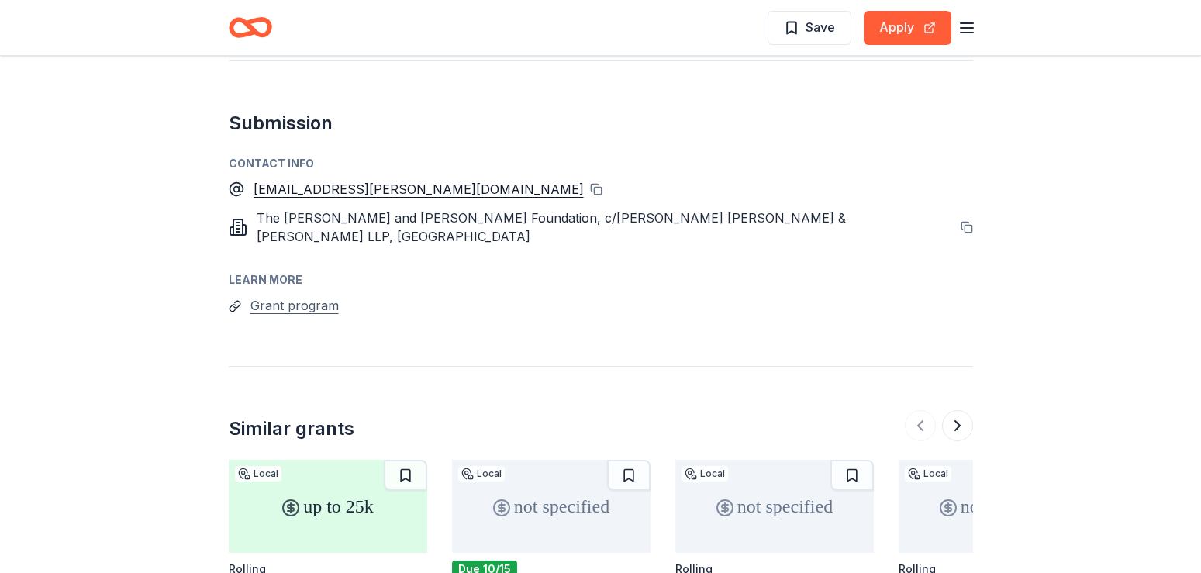
click at [299, 295] on button "Grant program" at bounding box center [294, 305] width 88 height 20
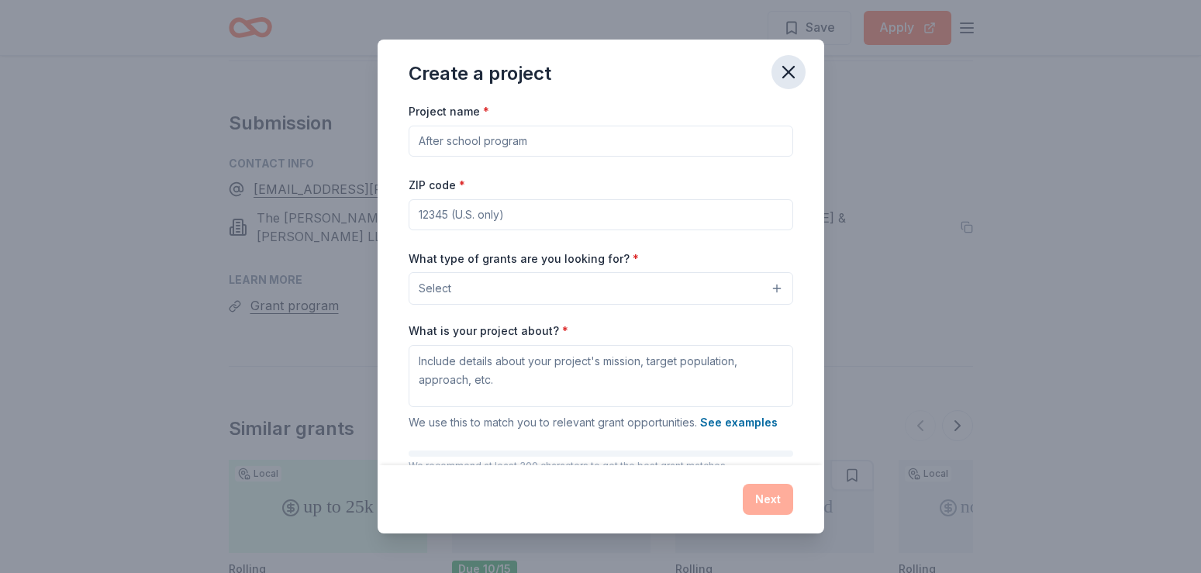
click at [784, 73] on icon "button" at bounding box center [788, 72] width 22 height 22
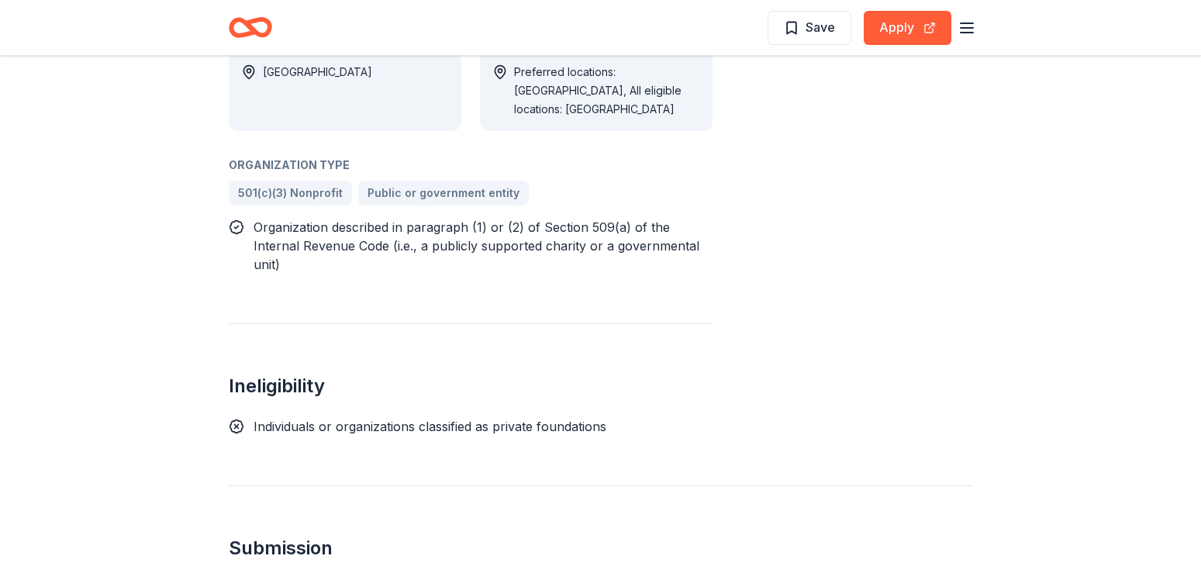
scroll to position [737, 0]
